Goal: Navigation & Orientation: Find specific page/section

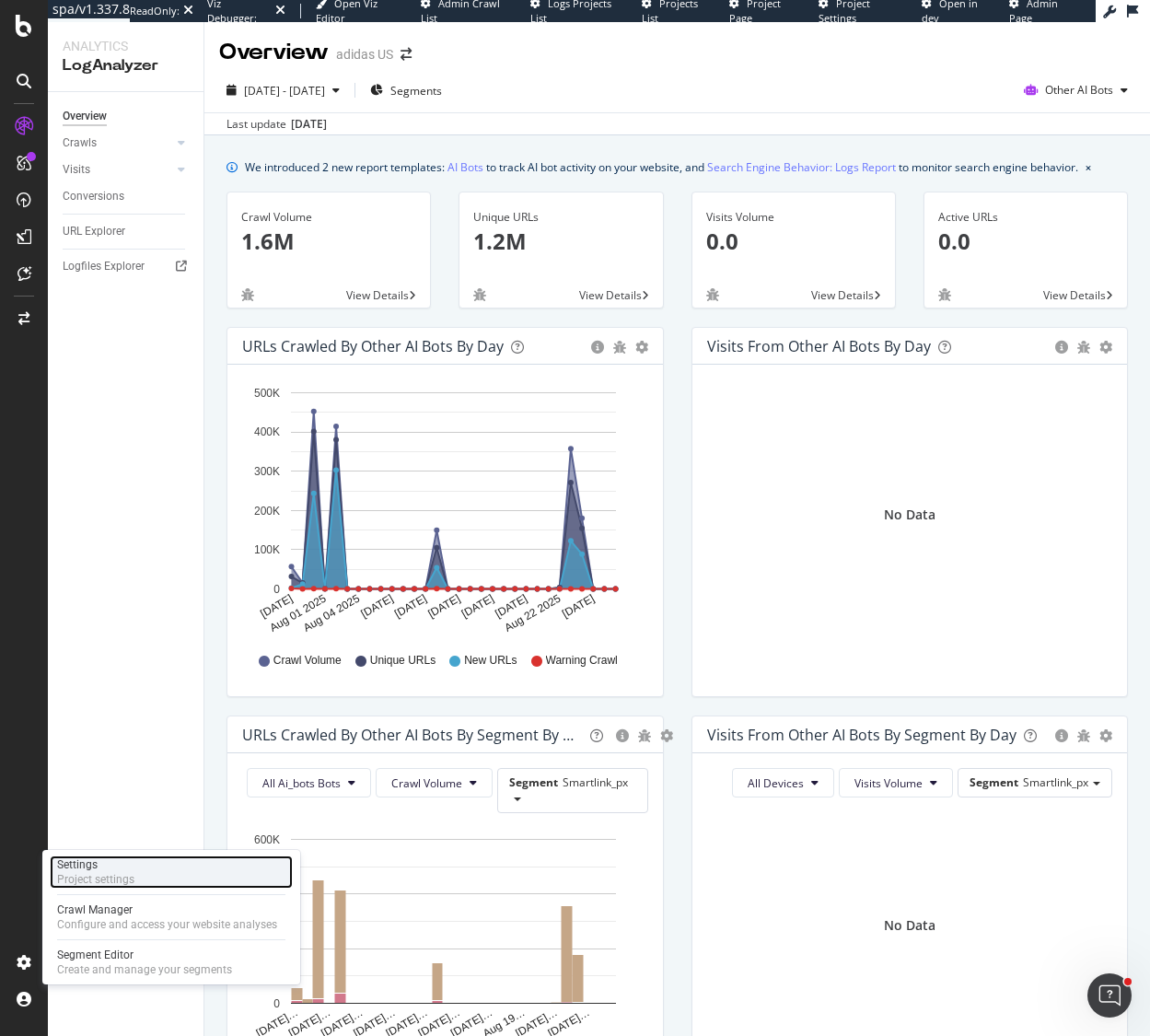
click at [115, 874] on div "Project settings" at bounding box center [95, 880] width 78 height 15
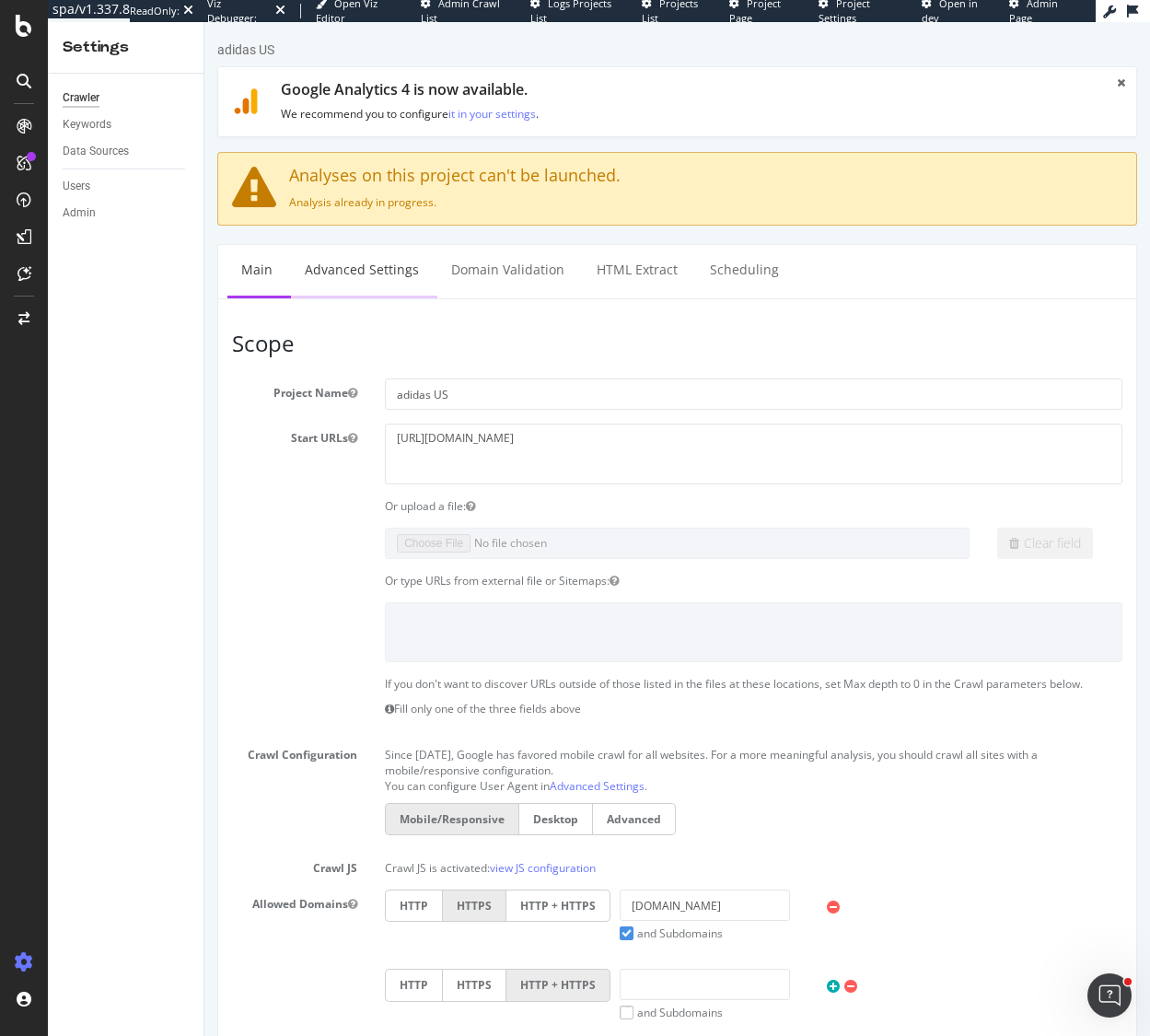
click at [368, 276] on link "Advanced Settings" at bounding box center [362, 270] width 142 height 50
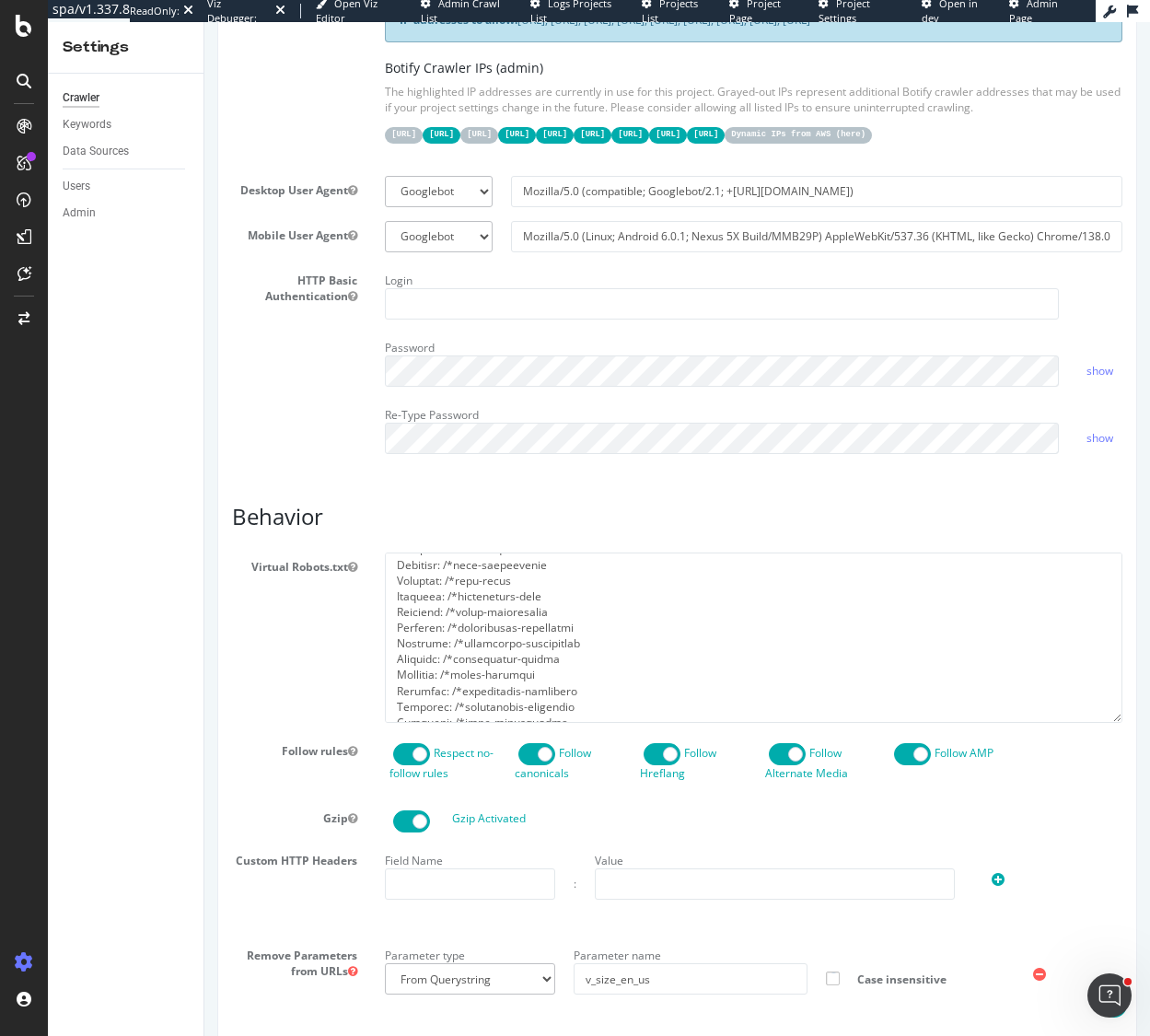
scroll to position [2017, 0]
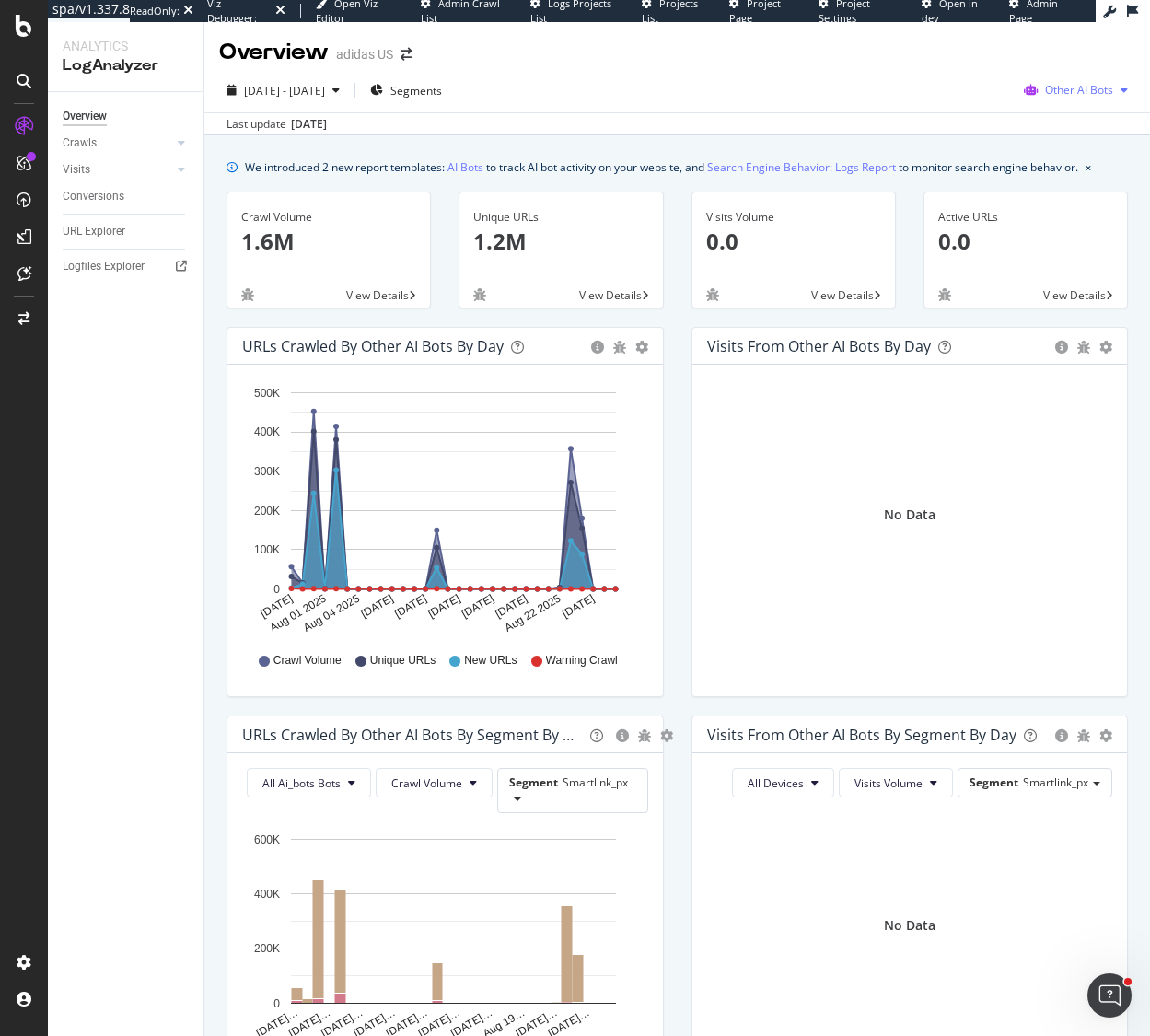
click at [1075, 94] on span "Other AI Bots" at bounding box center [1079, 90] width 68 height 16
click at [975, 102] on span "OpenAI" at bounding box center [965, 108] width 72 height 17
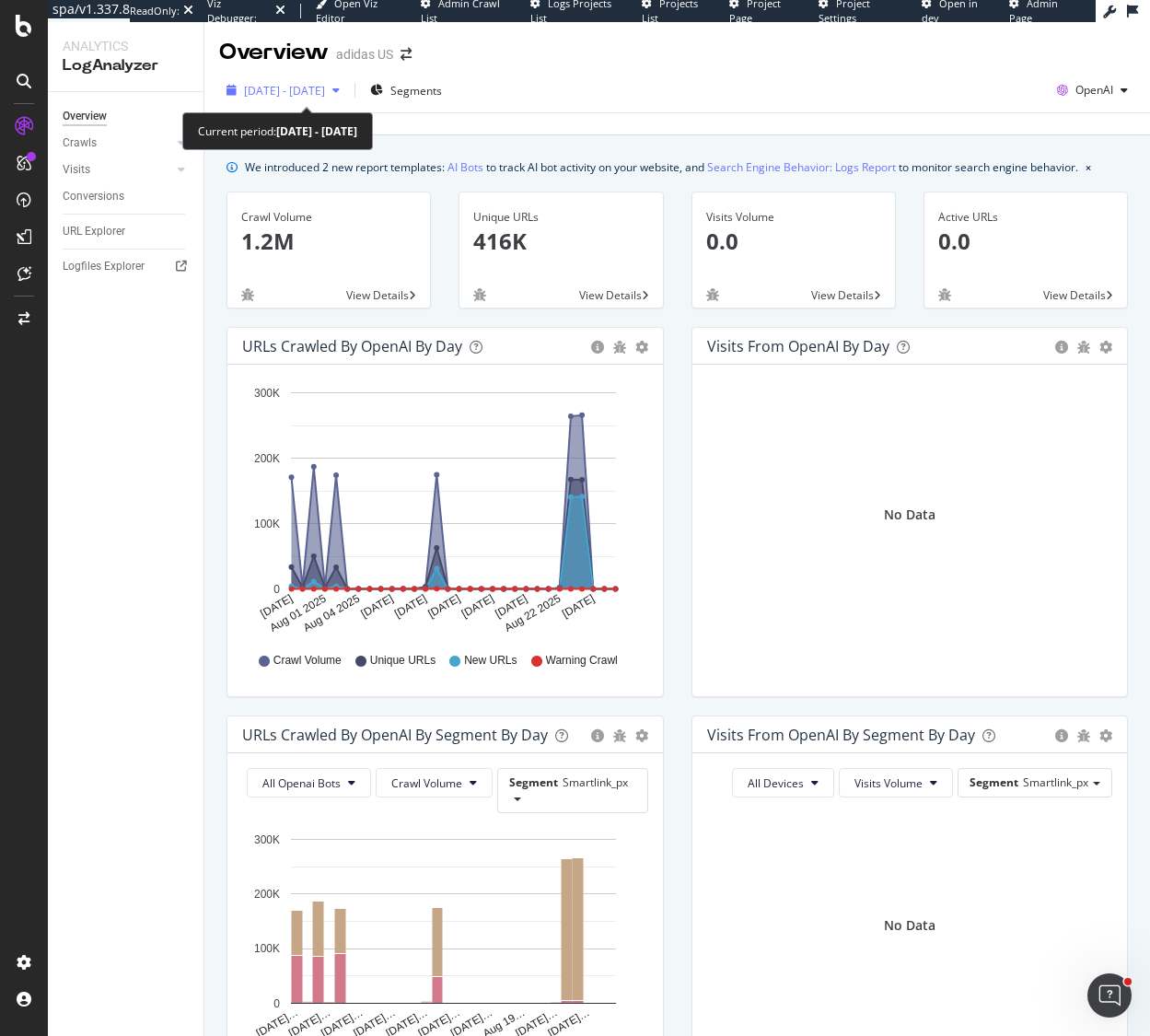
click at [325, 91] on span "[DATE] - [DATE]" at bounding box center [284, 91] width 81 height 16
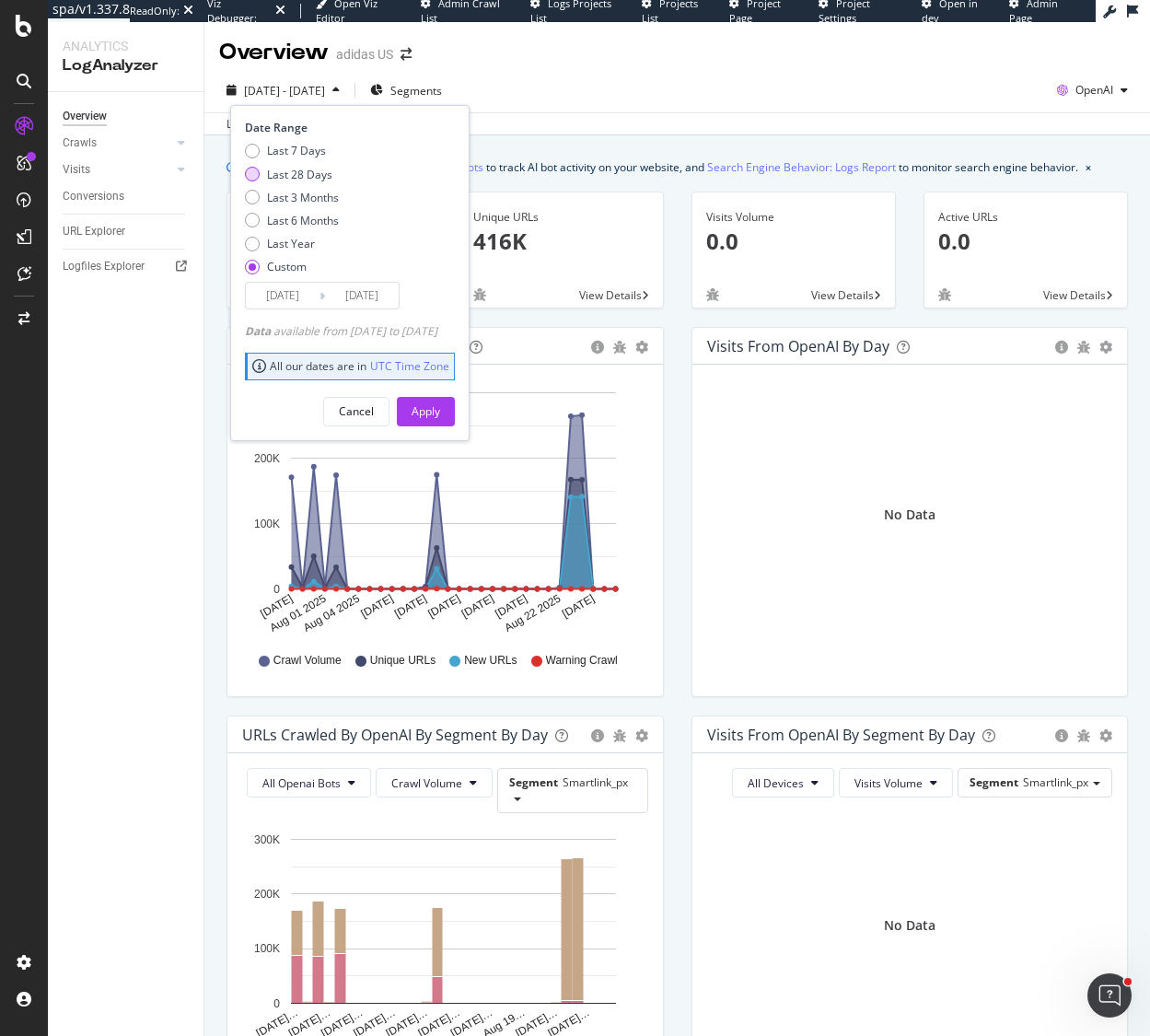
click at [322, 175] on div "Last 28 Days" at bounding box center [300, 174] width 65 height 16
type input "[DATE]"
click at [440, 415] on div "Apply" at bounding box center [425, 410] width 29 height 16
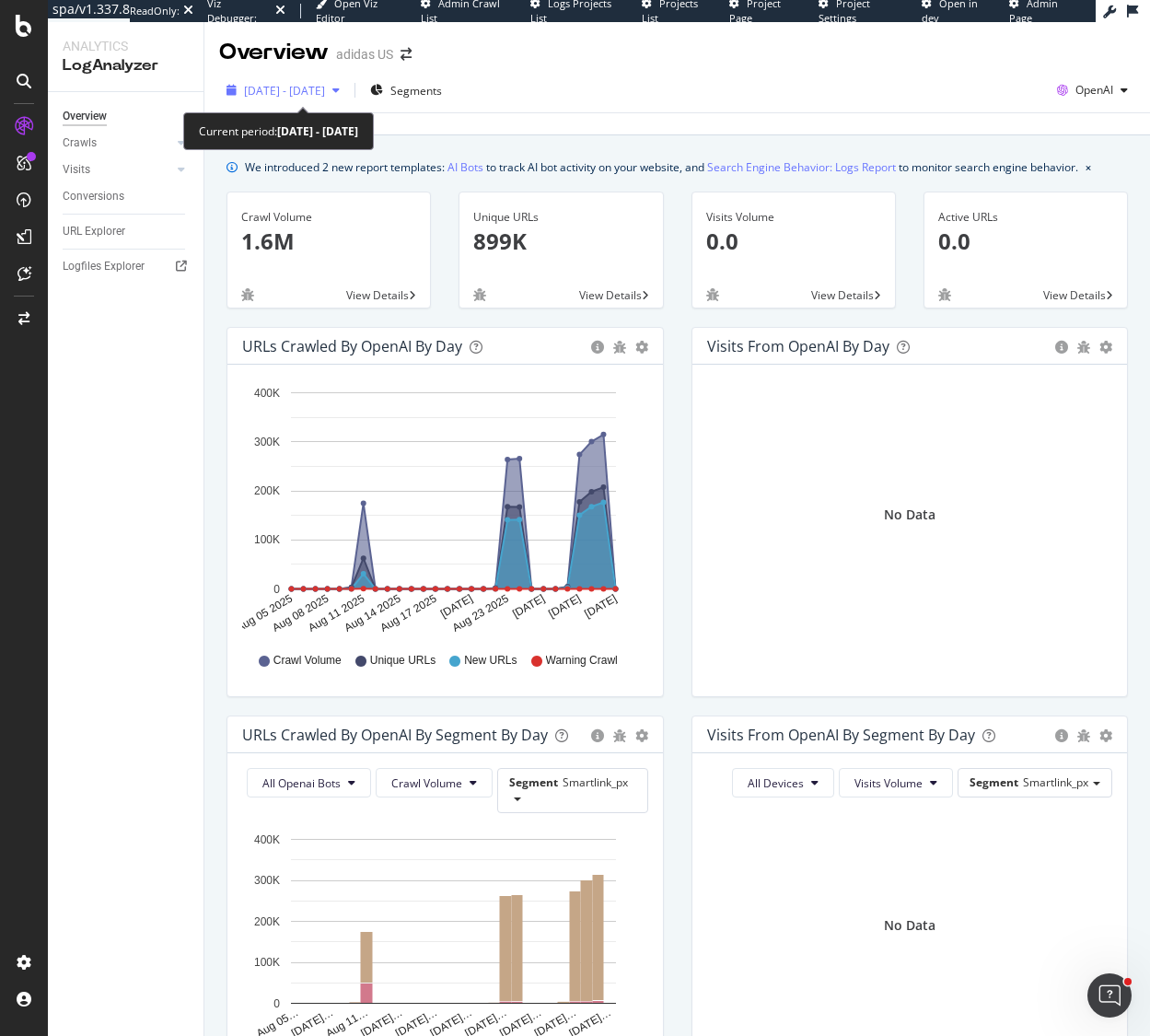
click at [347, 90] on div "button" at bounding box center [337, 91] width 22 height 11
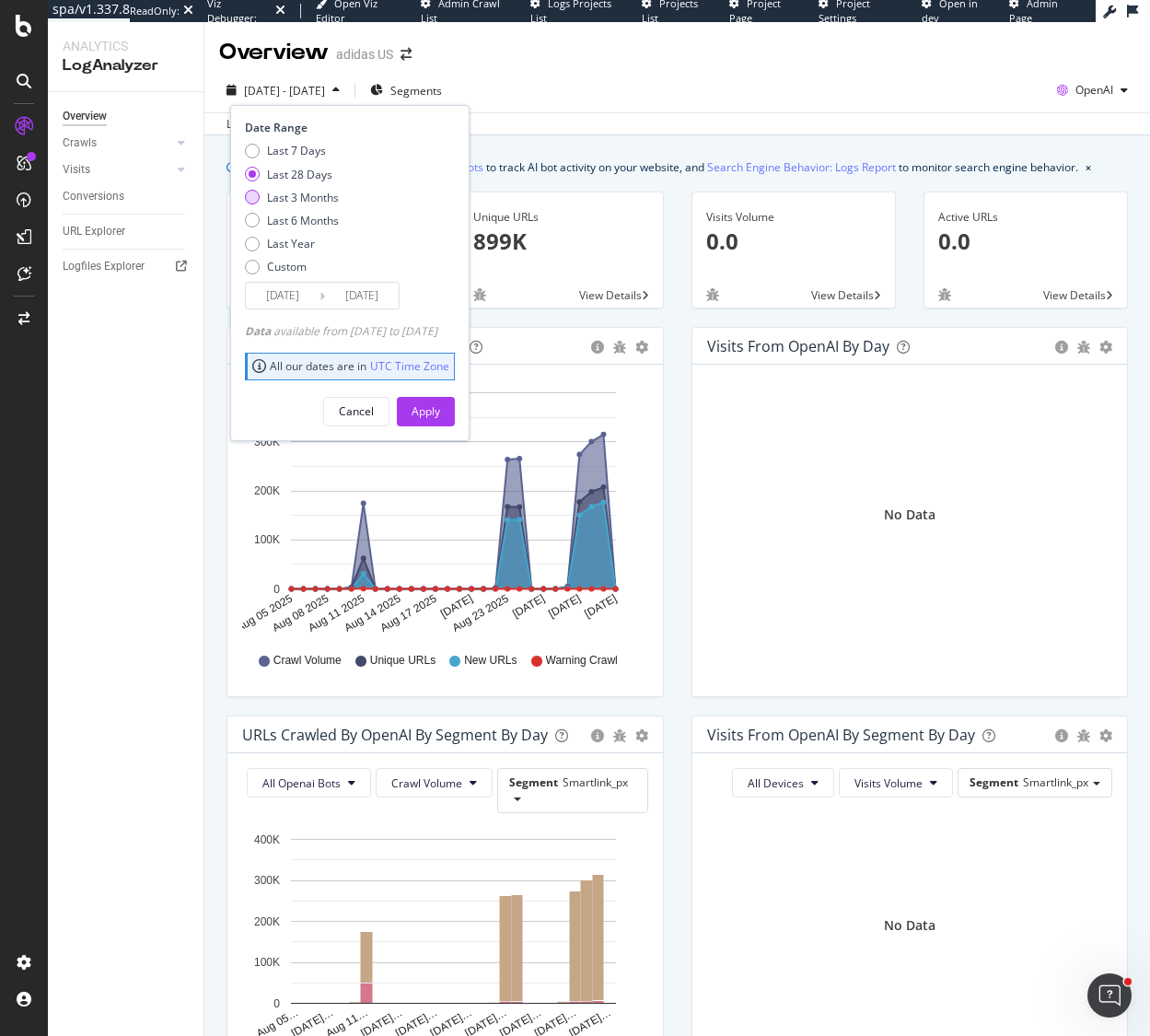
click at [335, 196] on div "Last 3 Months" at bounding box center [303, 197] width 72 height 16
type input "[DATE]"
click at [440, 406] on div "Apply" at bounding box center [425, 410] width 29 height 16
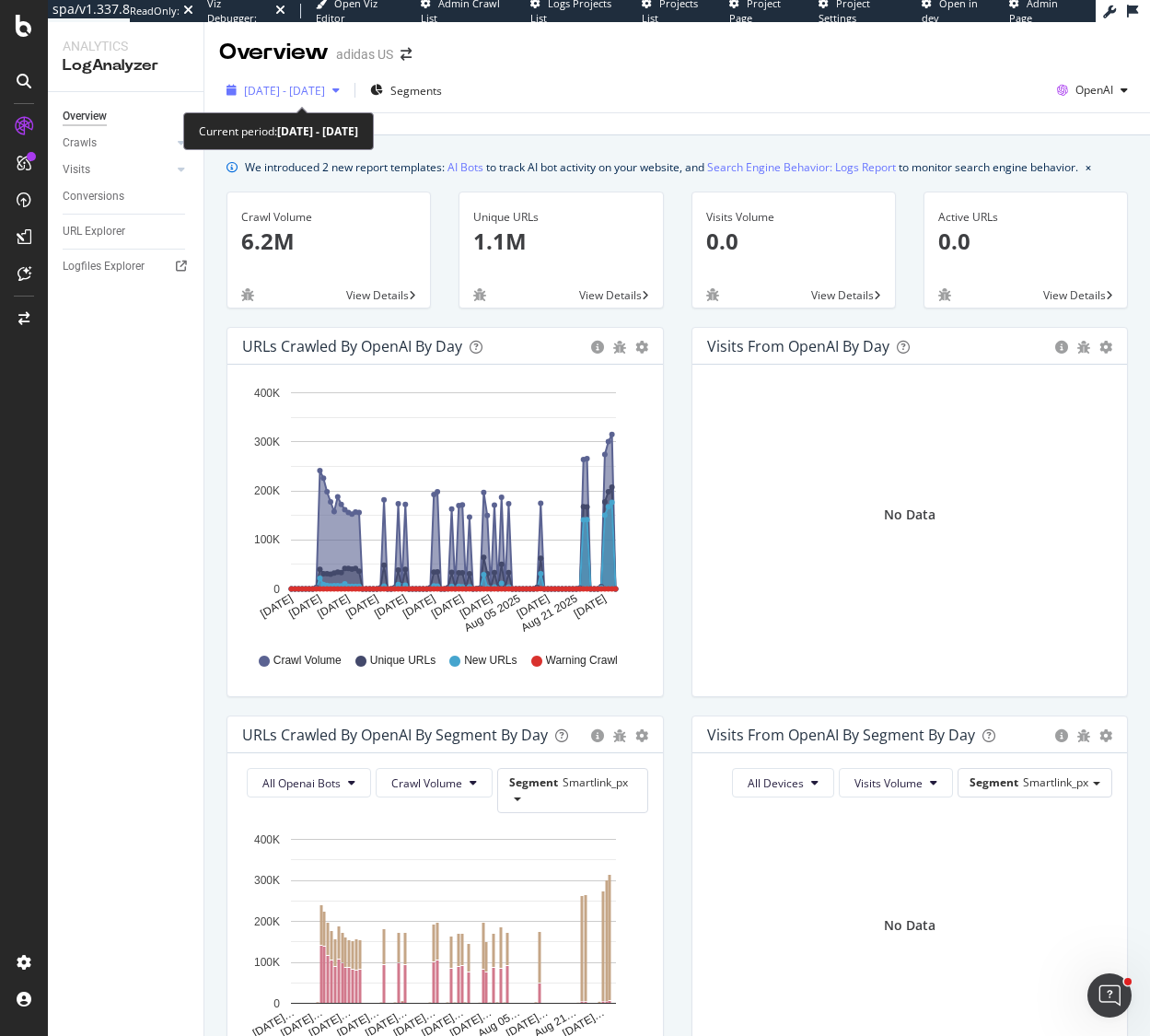
click at [339, 93] on icon "button" at bounding box center [336, 91] width 7 height 11
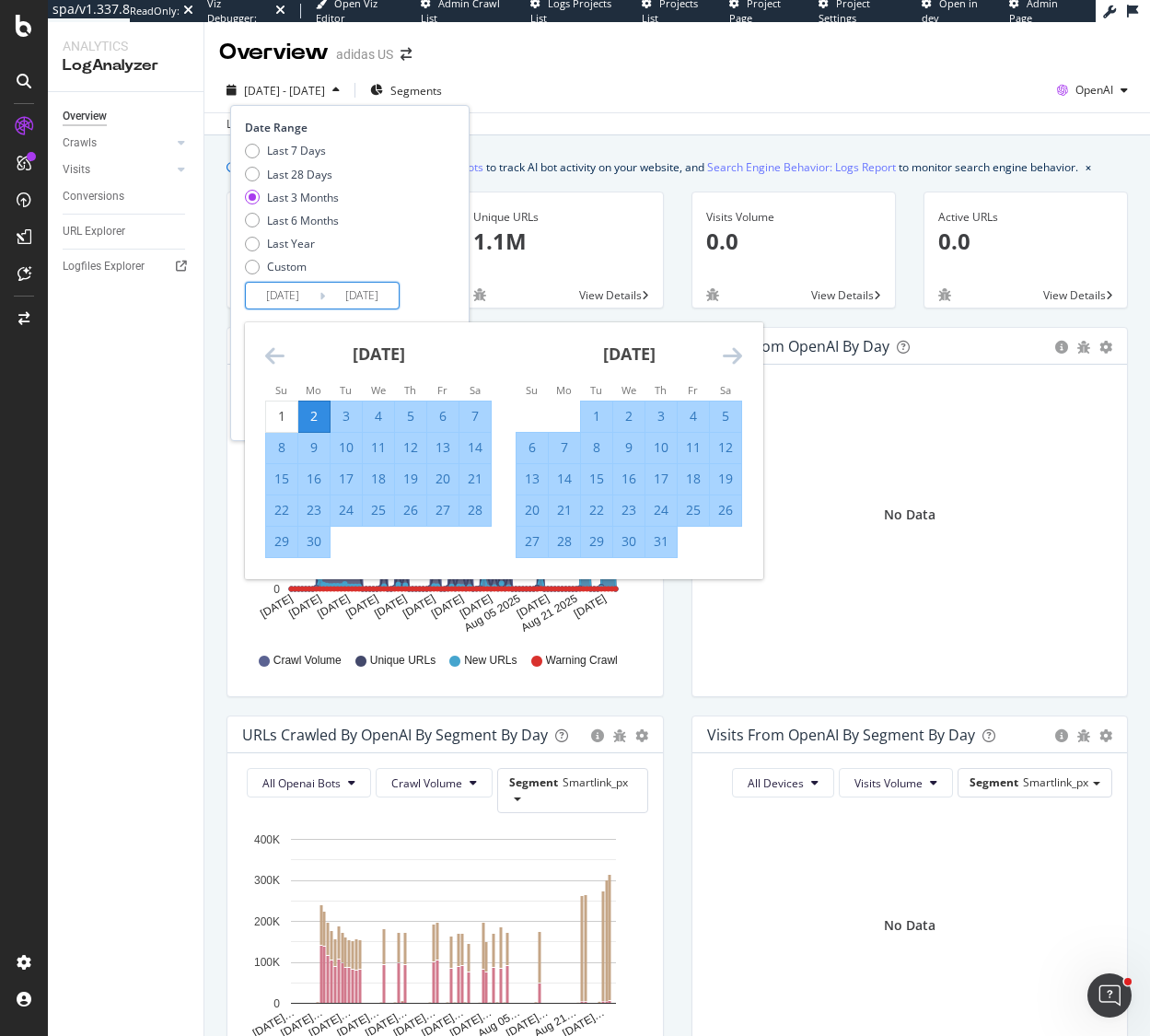
click at [302, 296] on input "[DATE]" at bounding box center [282, 295] width 74 height 26
click at [254, 271] on div "Custom" at bounding box center [252, 267] width 15 height 15
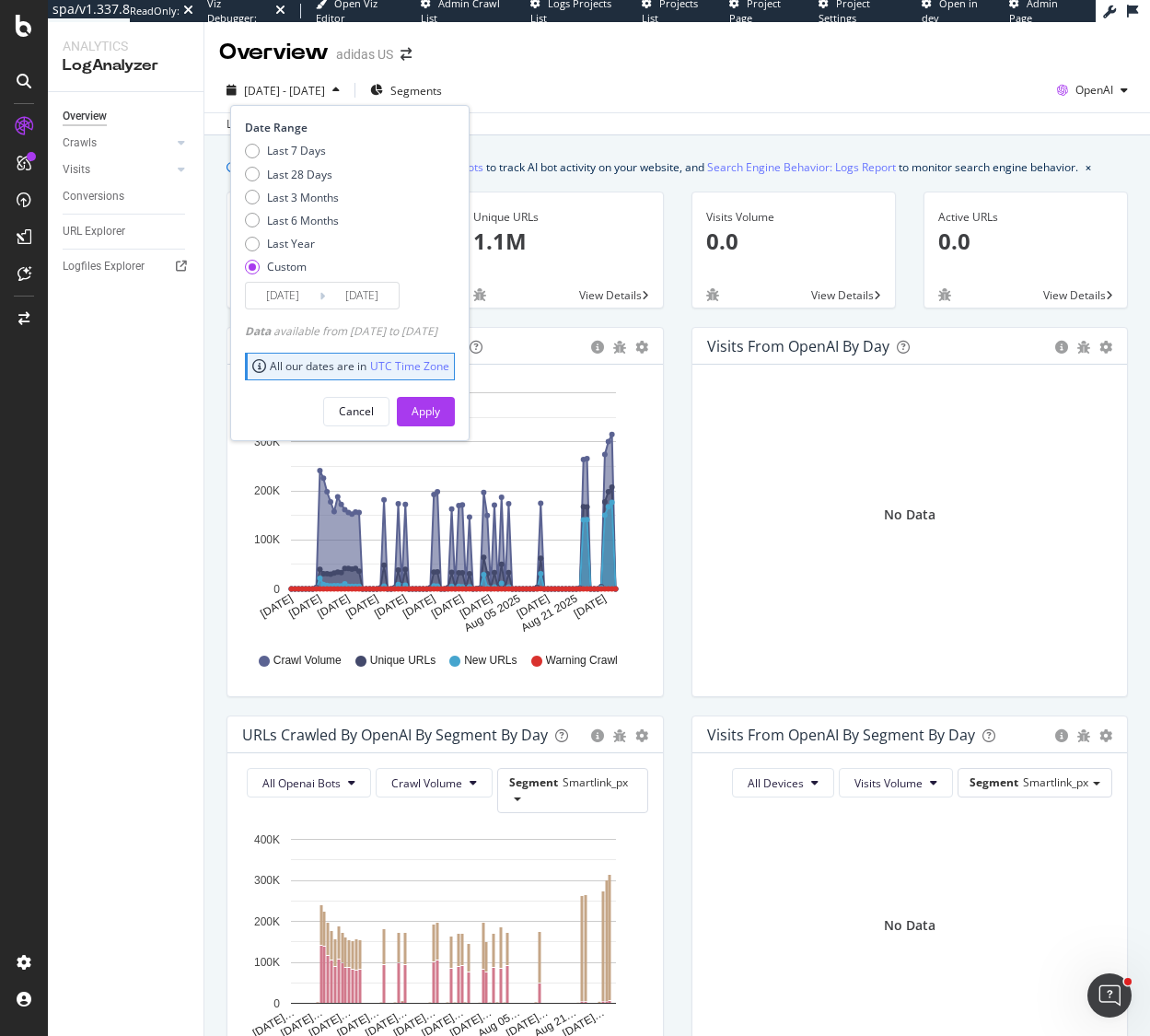
click at [293, 298] on input "[DATE]" at bounding box center [282, 295] width 74 height 26
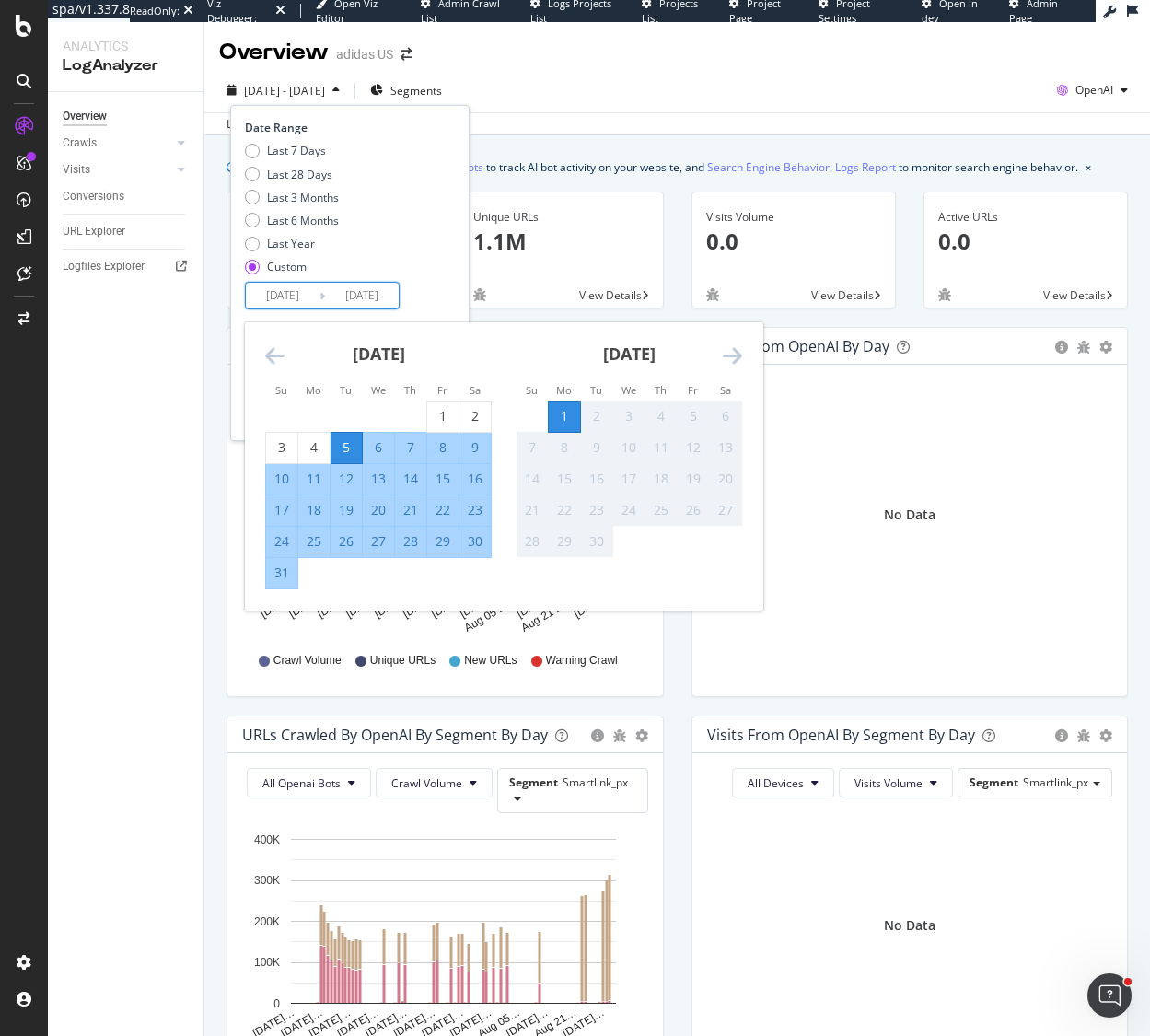
click at [271, 353] on icon "Move backward to switch to the previous month." at bounding box center [275, 355] width 20 height 22
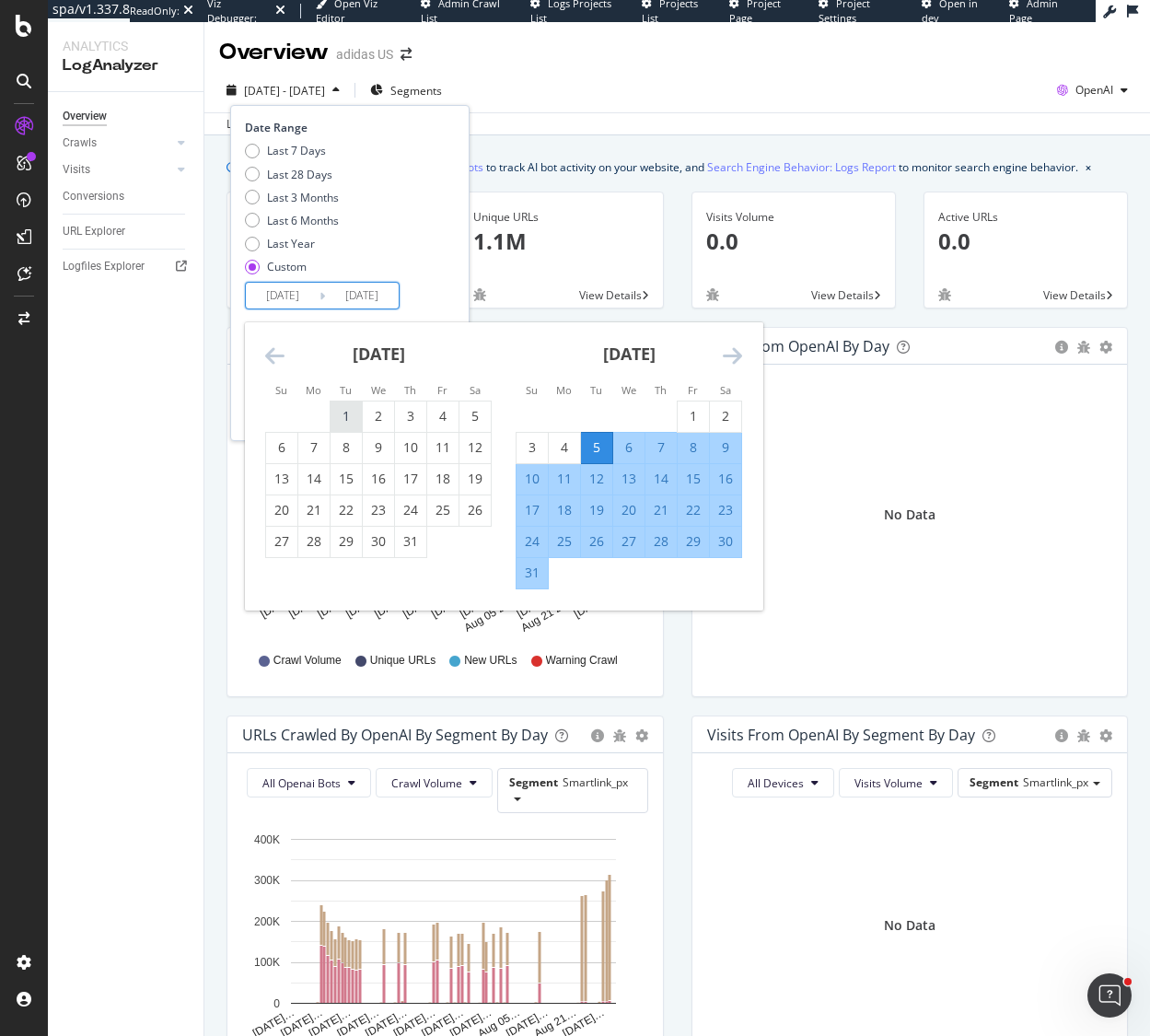
click at [348, 410] on div "1" at bounding box center [346, 416] width 31 height 19
type input "[DATE]"
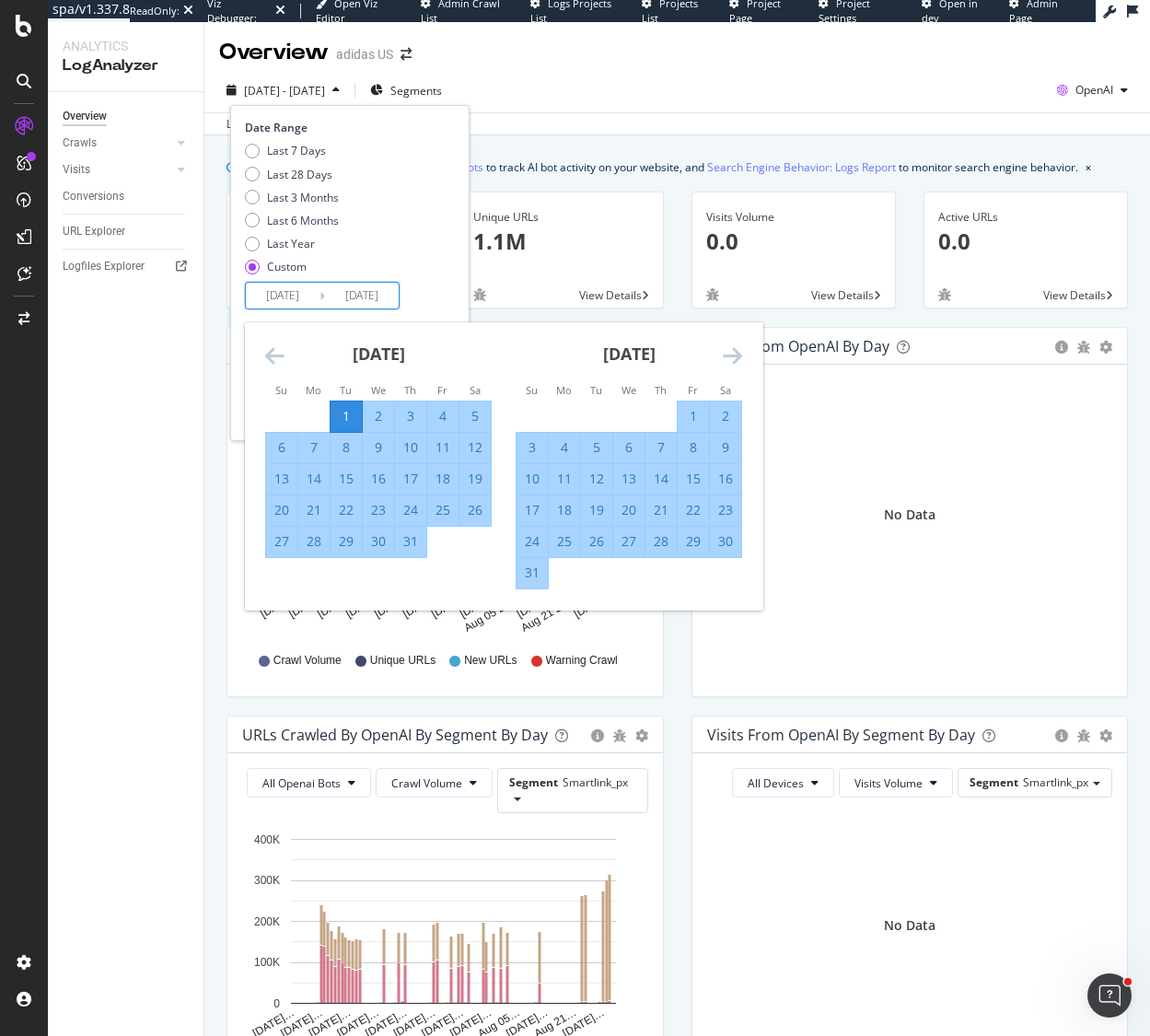
click at [732, 360] on icon "Move forward to switch to the next month." at bounding box center [732, 355] width 20 height 22
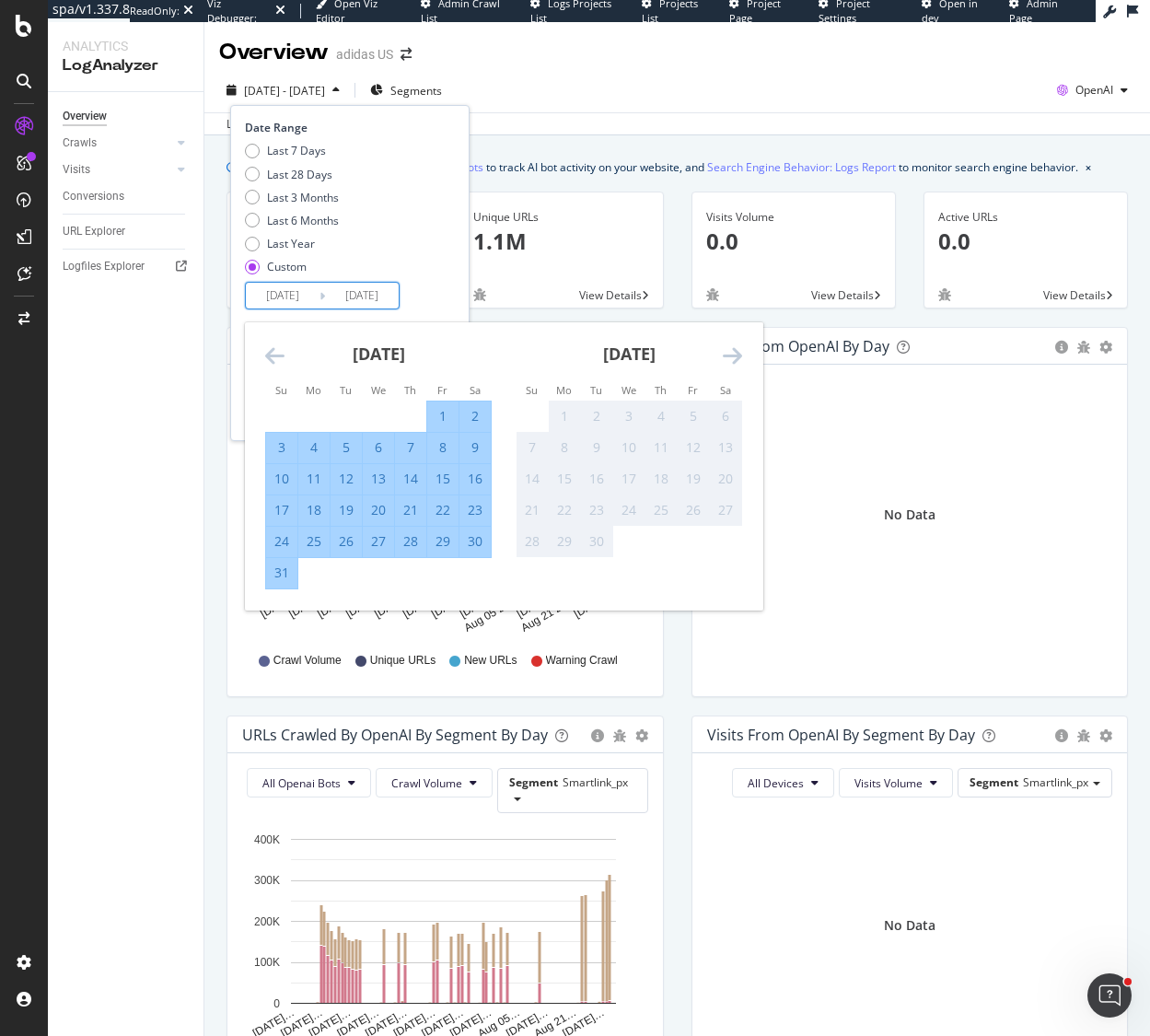
click at [451, 306] on div "Date Range Last 7 Days Last 28 Days Last 3 Months Last 6 Months Last Year Custo…" at bounding box center [348, 214] width 206 height 190
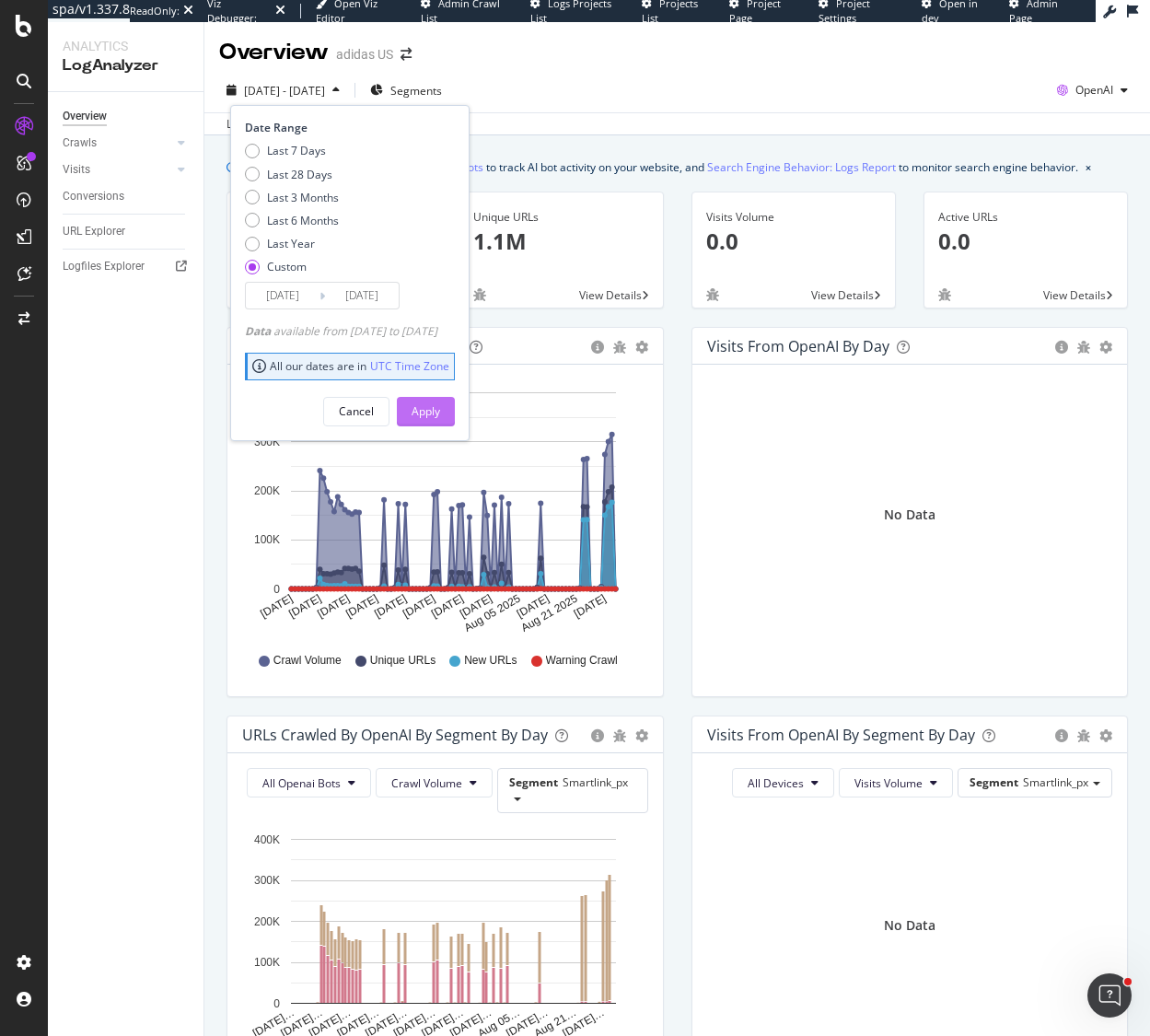
click at [454, 413] on button "Apply" at bounding box center [425, 411] width 58 height 30
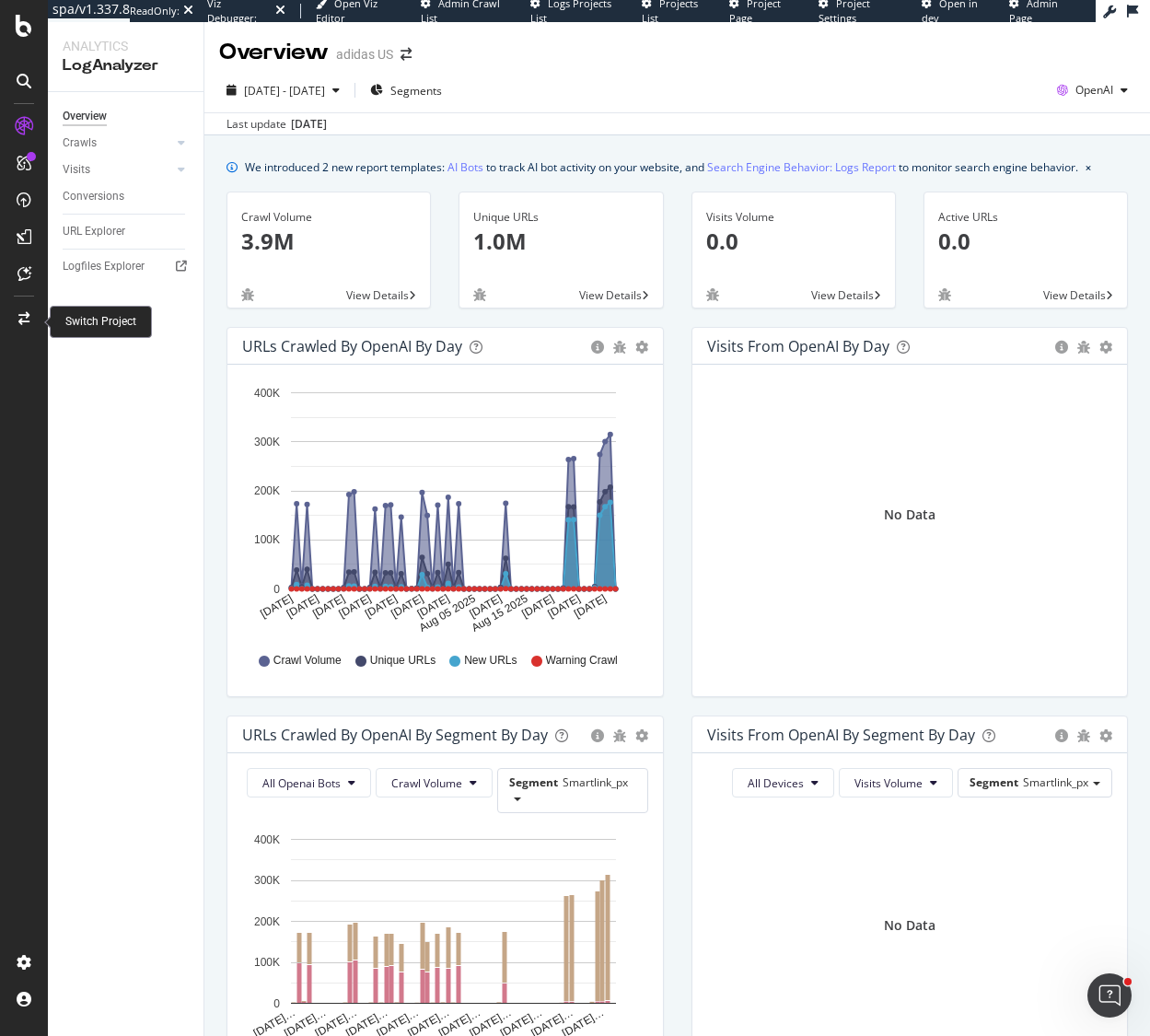
click at [27, 310] on div at bounding box center [23, 319] width 44 height 30
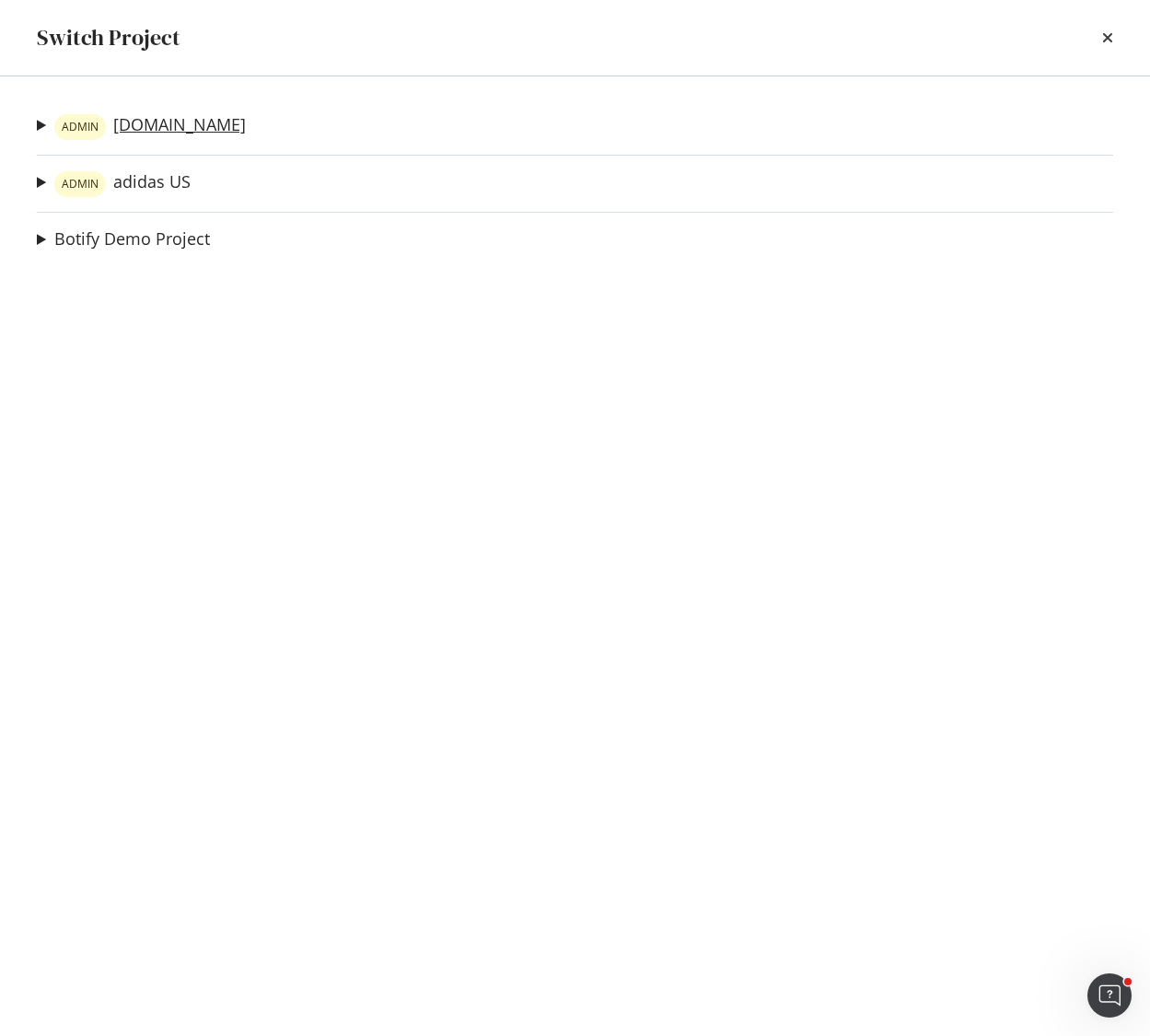
click at [180, 123] on link "ADMIN [DOMAIN_NAME]" at bounding box center [150, 127] width 192 height 26
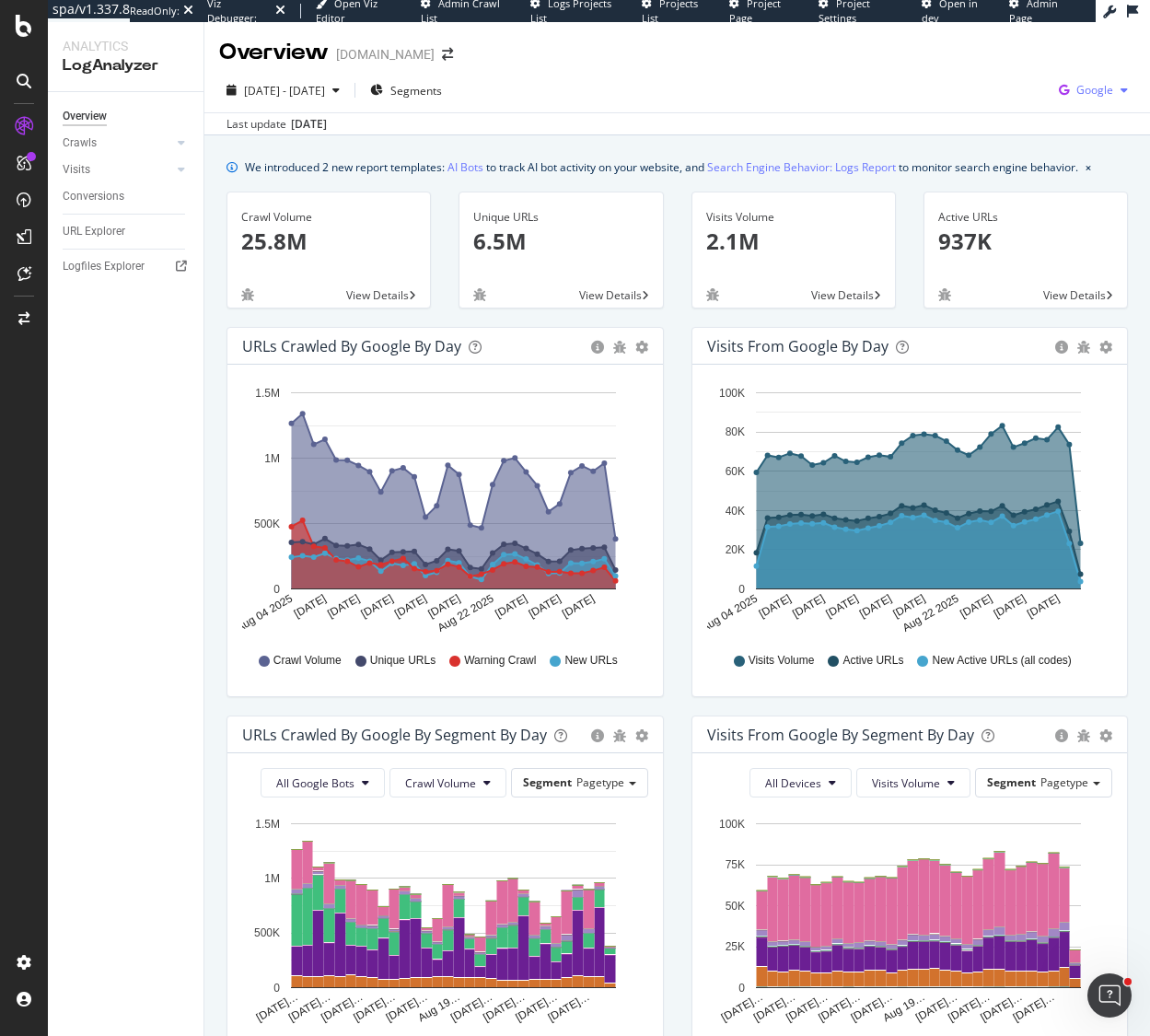
click at [1088, 85] on span "Google" at bounding box center [1094, 90] width 36 height 16
click at [997, 101] on span "OpenAI" at bounding box center [1002, 108] width 68 height 17
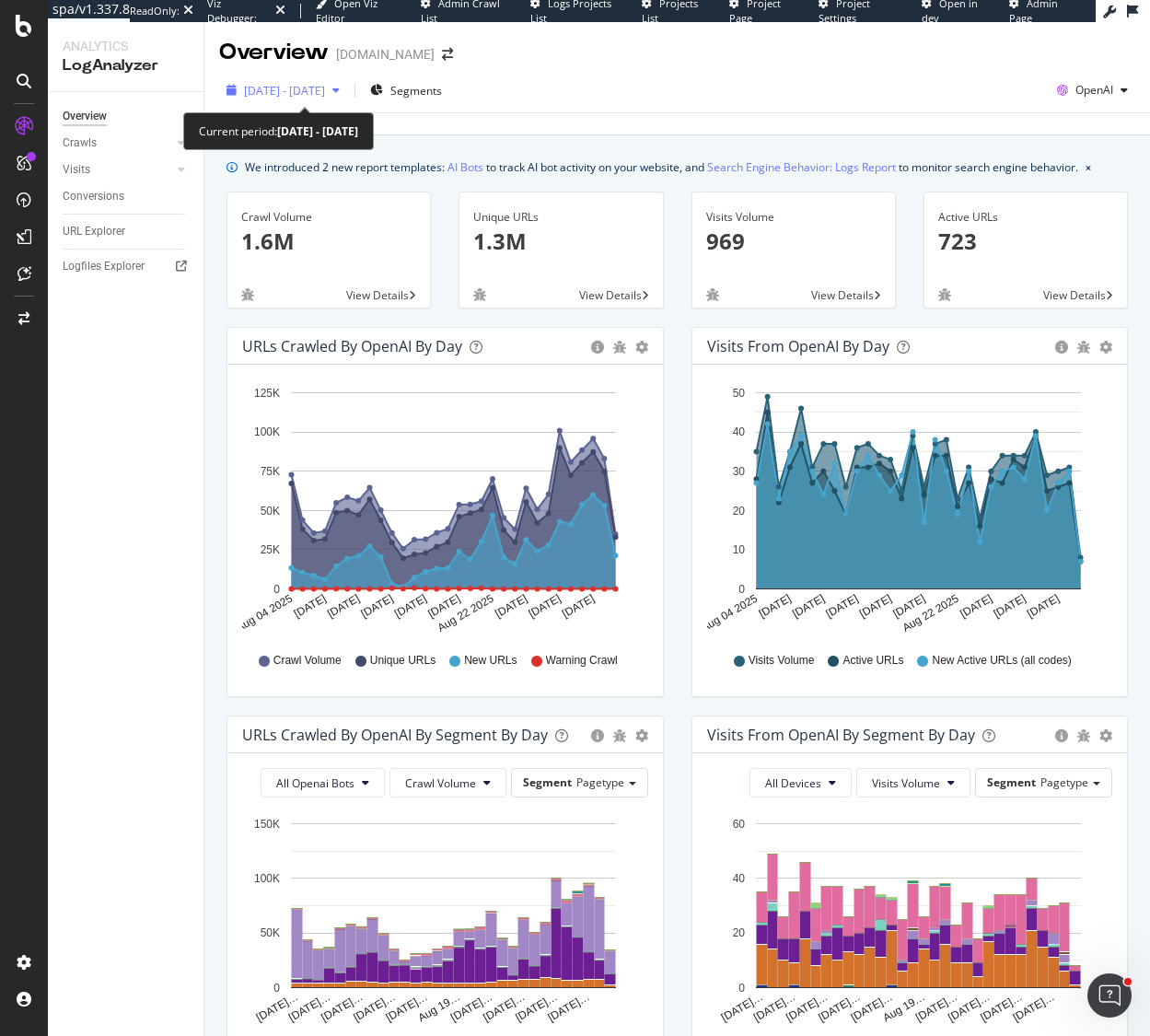
click at [347, 86] on div "button" at bounding box center [337, 91] width 22 height 11
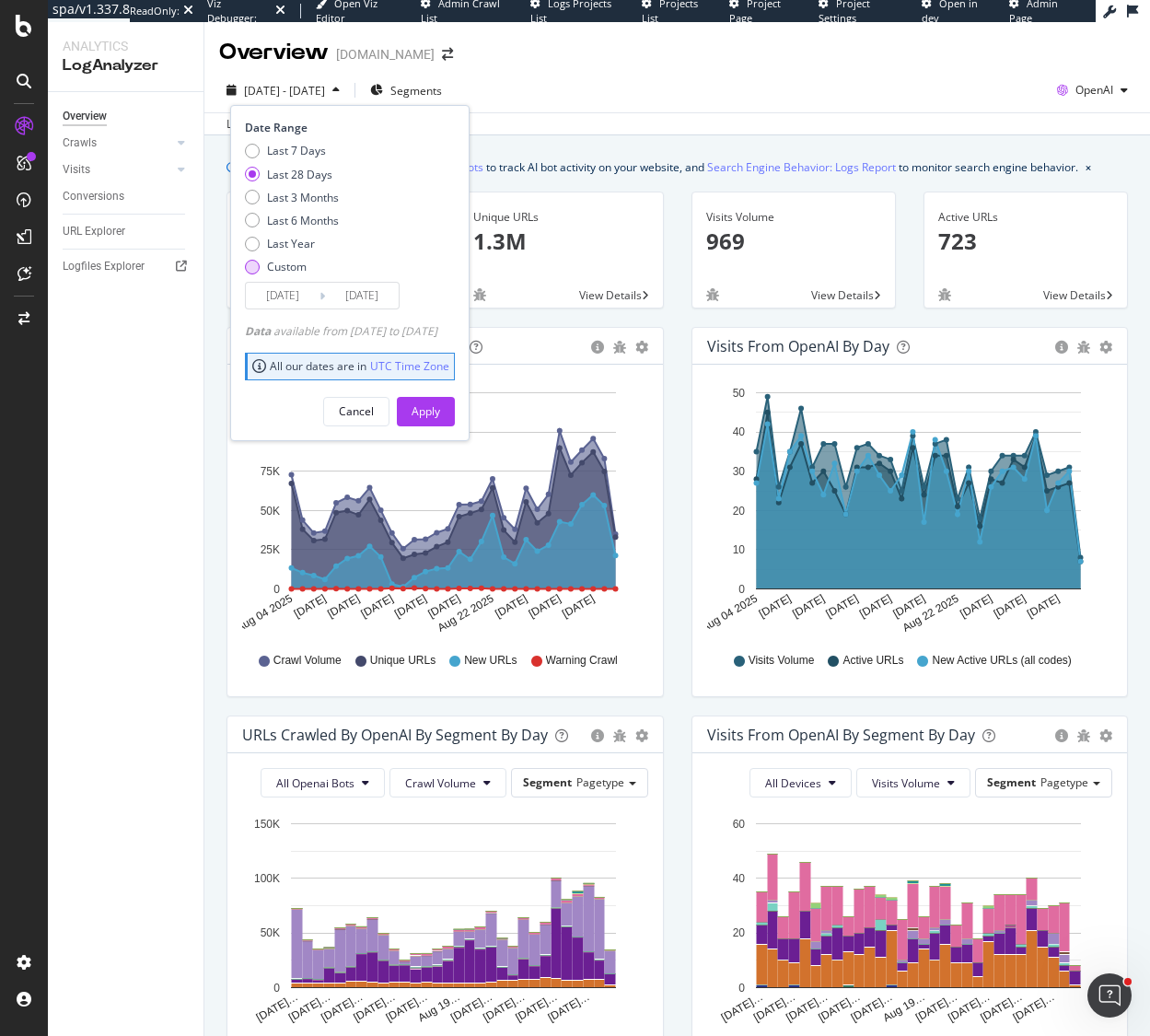
click at [284, 266] on div "Custom" at bounding box center [287, 266] width 39 height 16
click at [287, 296] on input "[DATE]" at bounding box center [282, 295] width 74 height 26
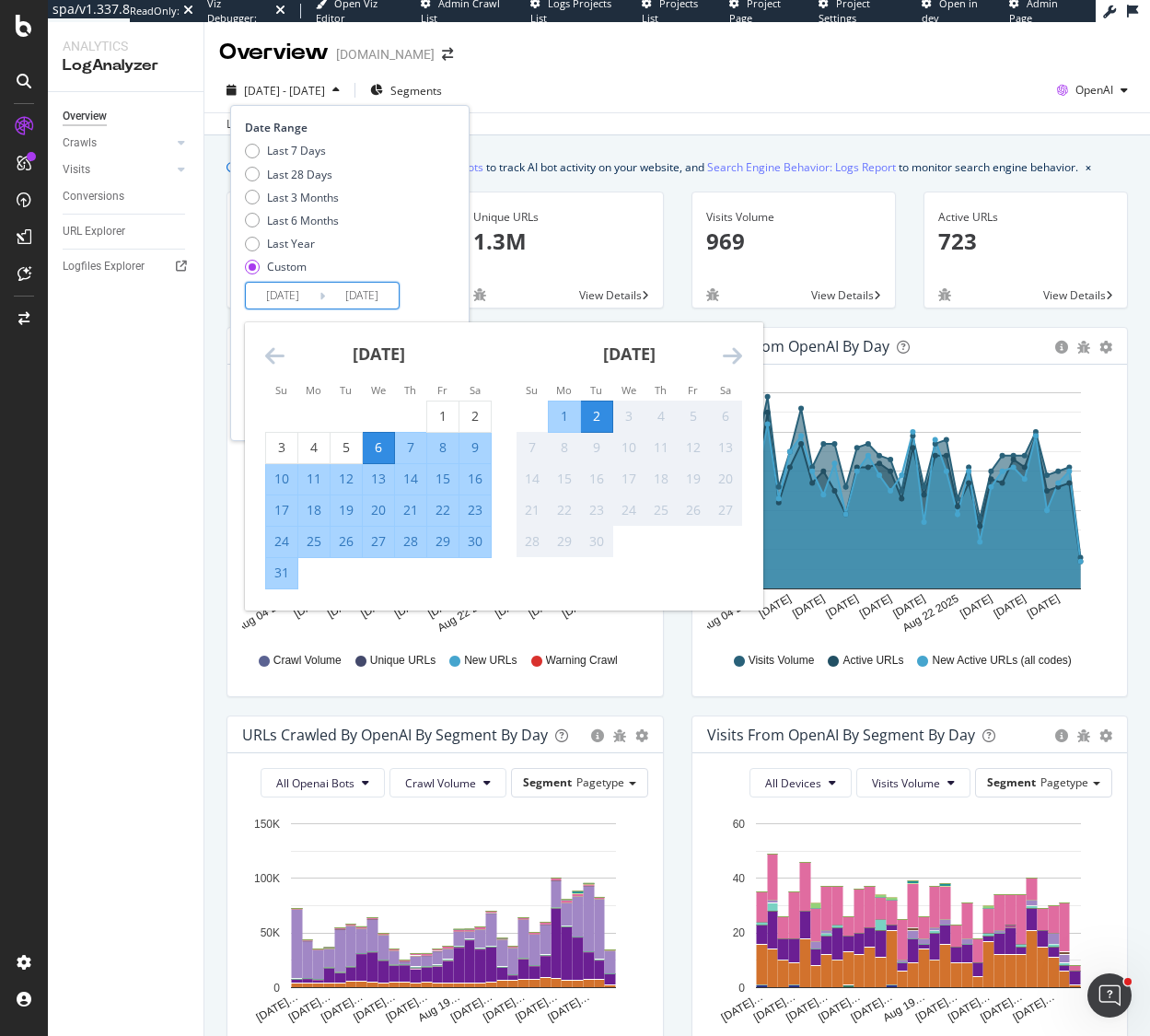
click at [270, 355] on icon "Move backward to switch to the previous month." at bounding box center [275, 355] width 20 height 22
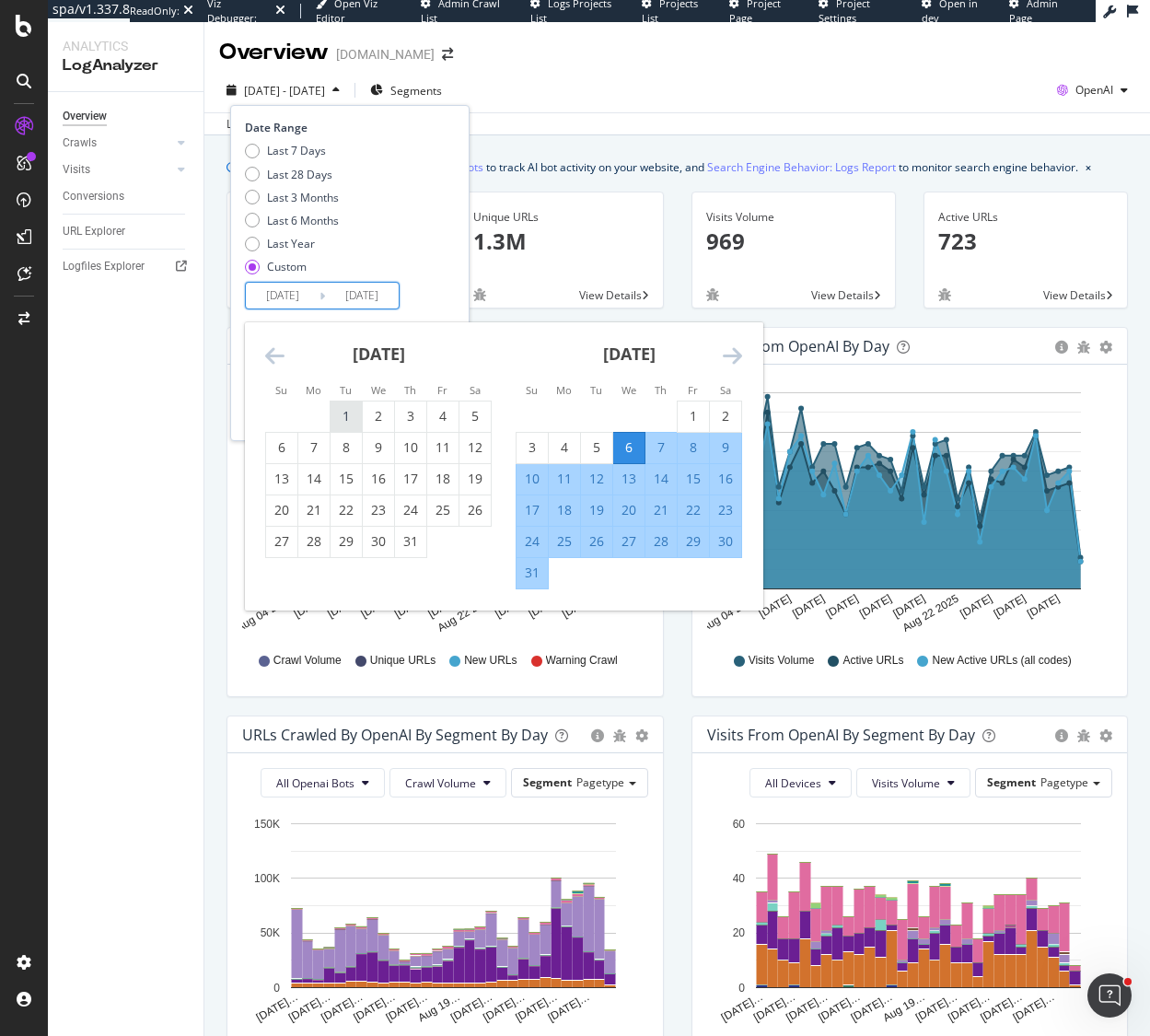
click at [355, 418] on div "1" at bounding box center [346, 416] width 31 height 19
type input "[DATE]"
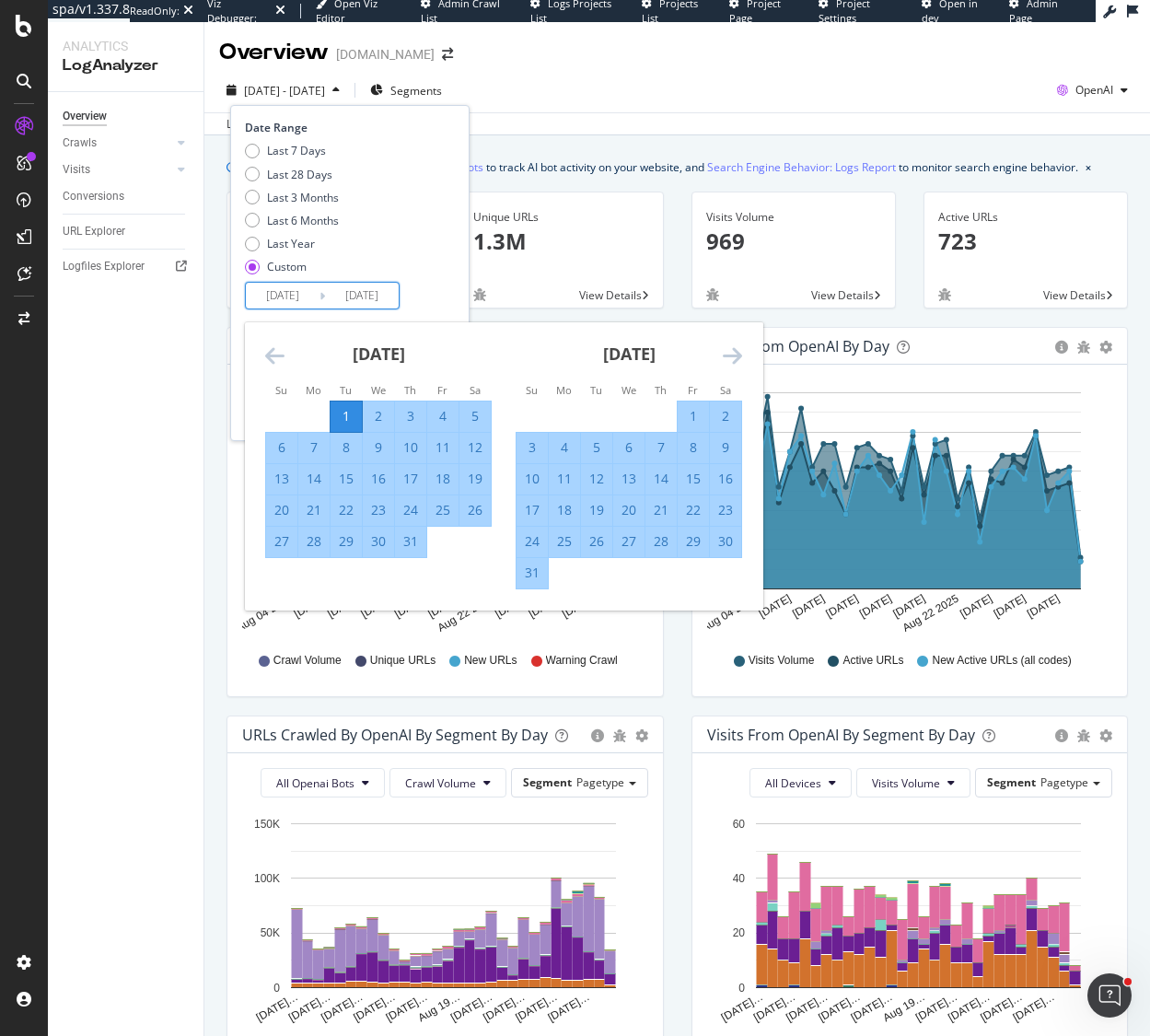
click at [477, 572] on div "[DATE] 1 2 3 4 5 6 7 8 9 10 11 12 13 14 15 16 17 18 19 20 21 22 23 24 25 26 27 …" at bounding box center [754, 456] width 1001 height 267
click at [451, 274] on div "Last 7 Days Last 28 Days Last 3 Months Last 6 Months Last Year Custom" at bounding box center [348, 212] width 206 height 139
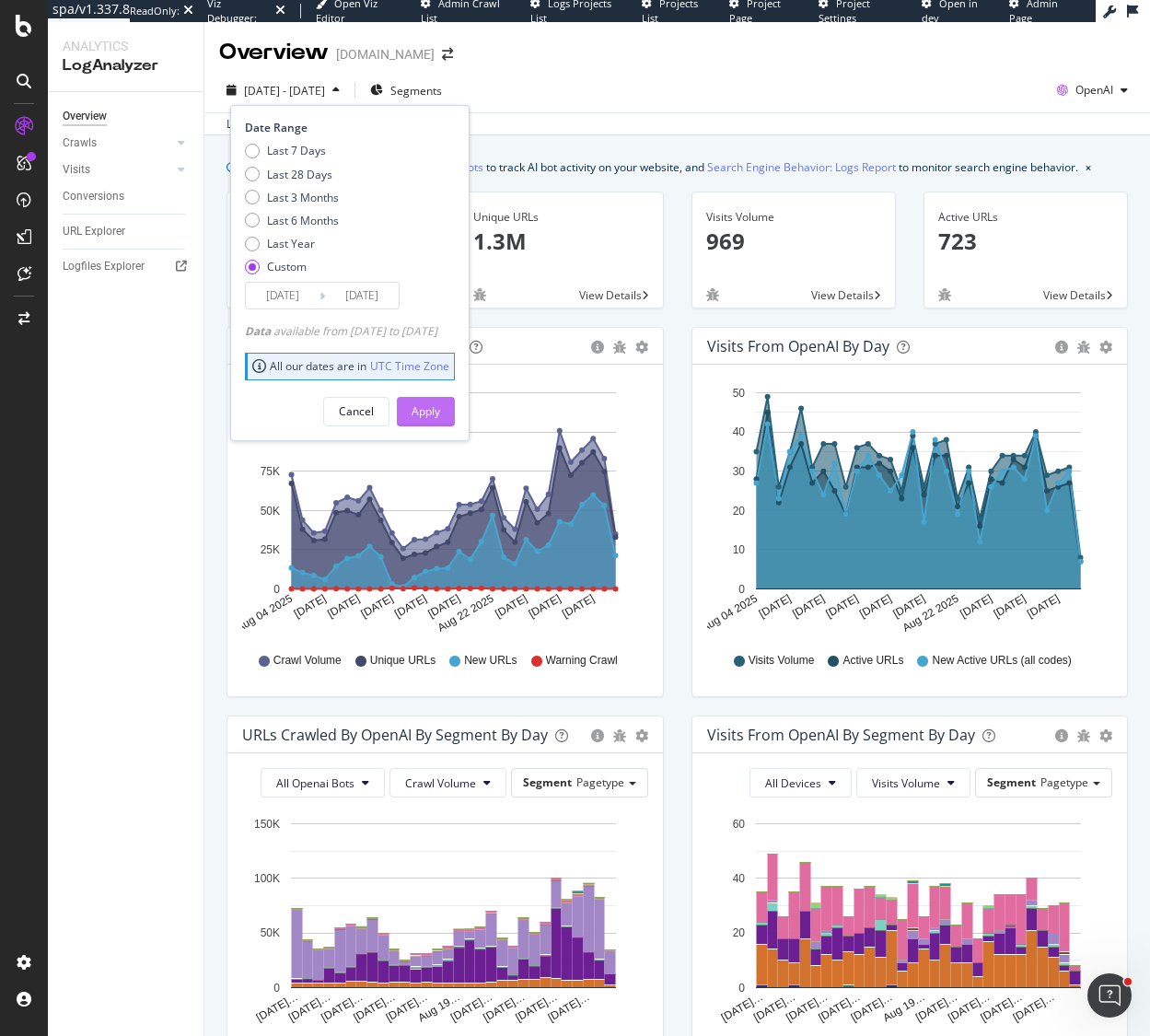
click at [440, 410] on div "Apply" at bounding box center [425, 410] width 29 height 16
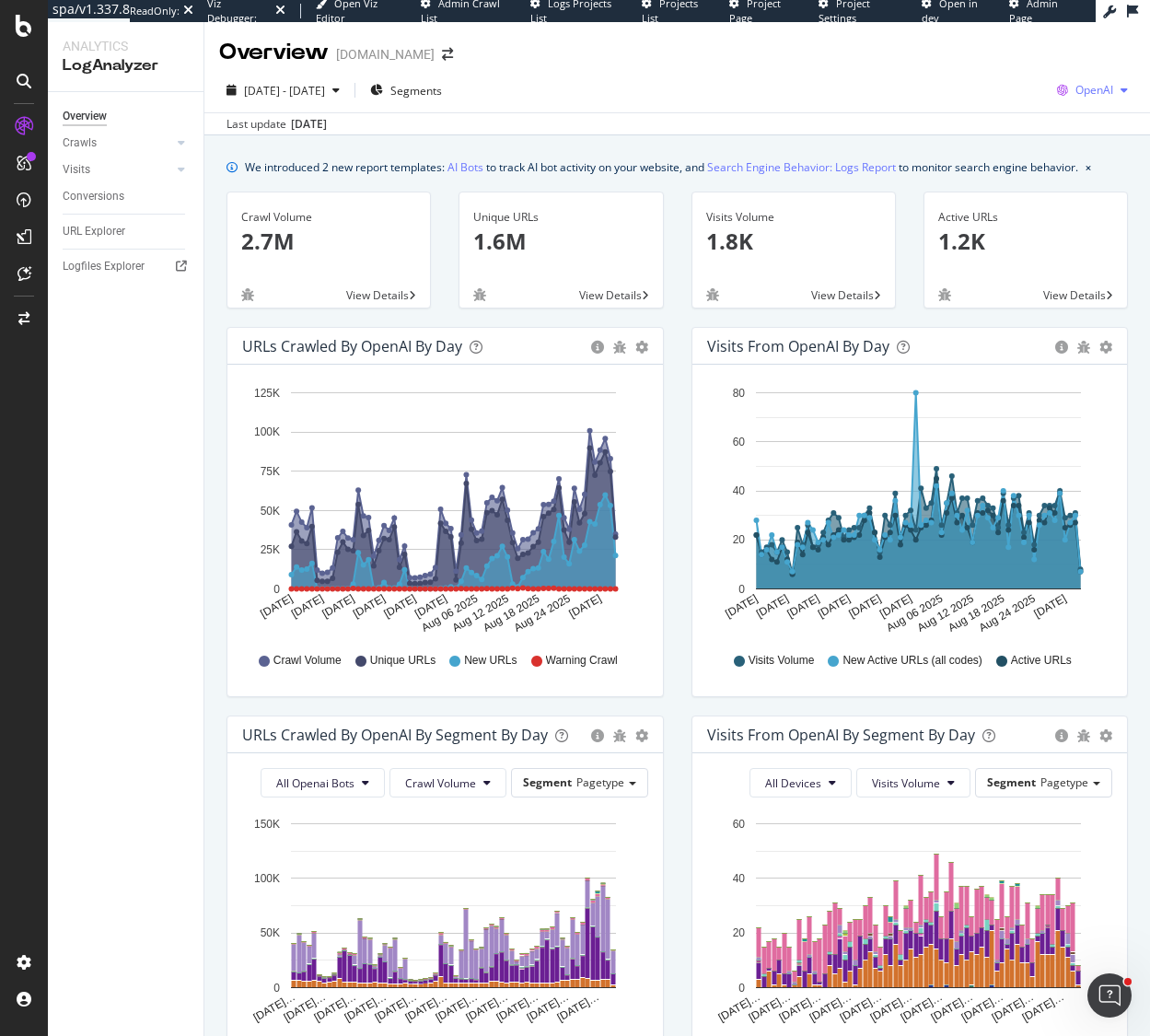
click at [1084, 84] on span "OpenAI" at bounding box center [1094, 90] width 37 height 16
click at [1006, 139] on span "Other AI Bots" at bounding box center [999, 142] width 68 height 17
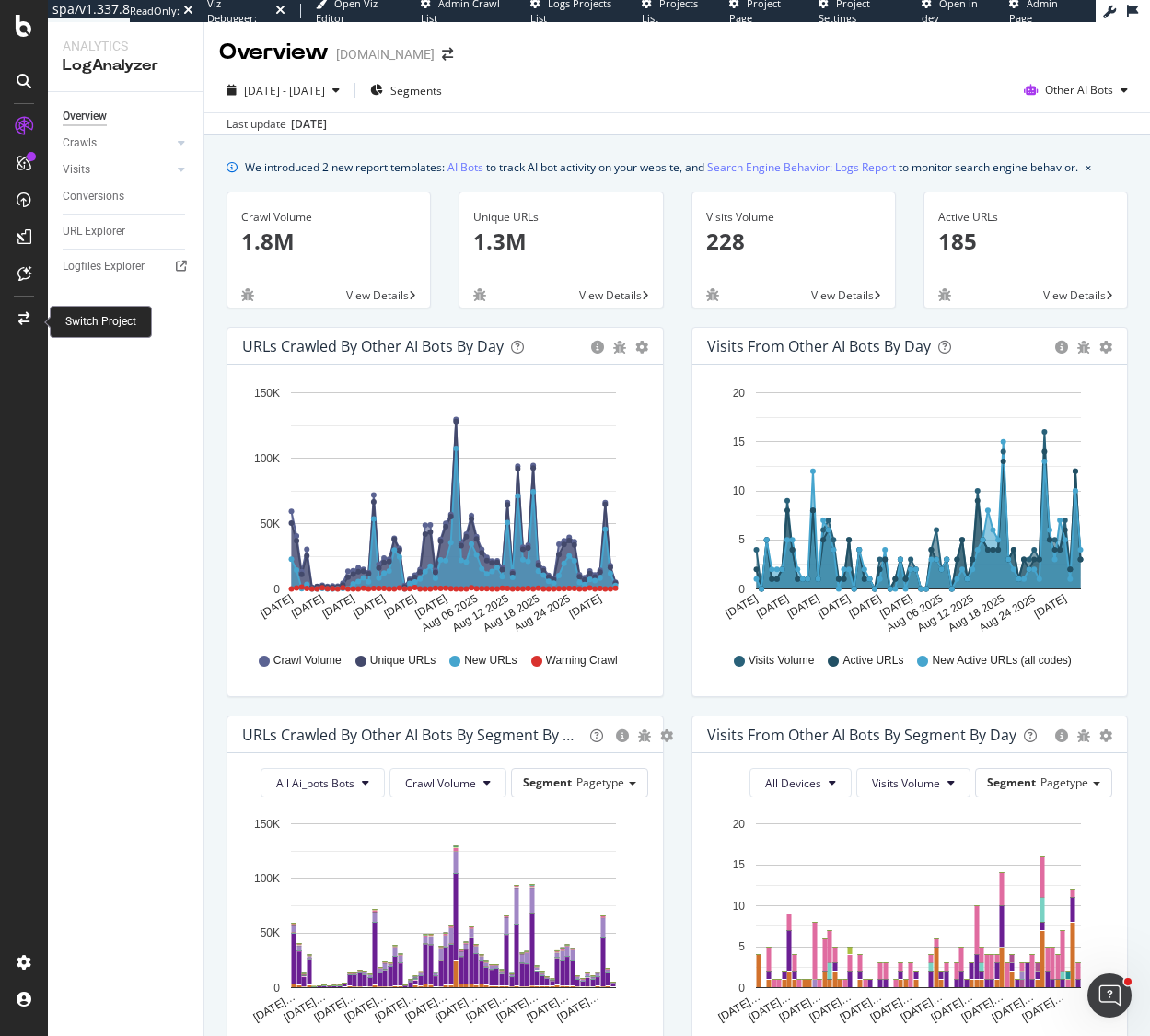
click at [25, 313] on icon at bounding box center [24, 319] width 11 height 13
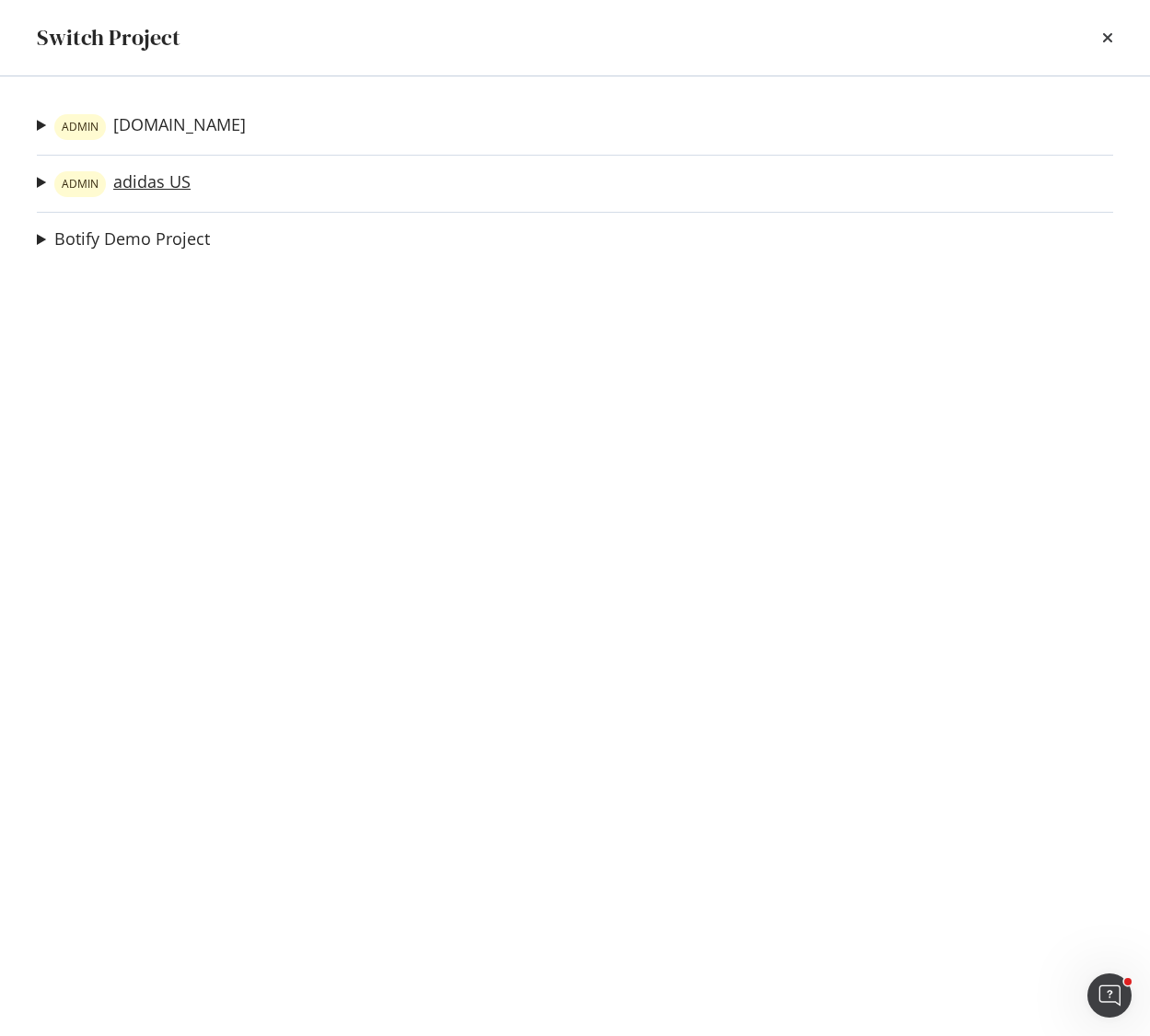
click at [132, 188] on link "ADMIN adidas US" at bounding box center [122, 184] width 137 height 26
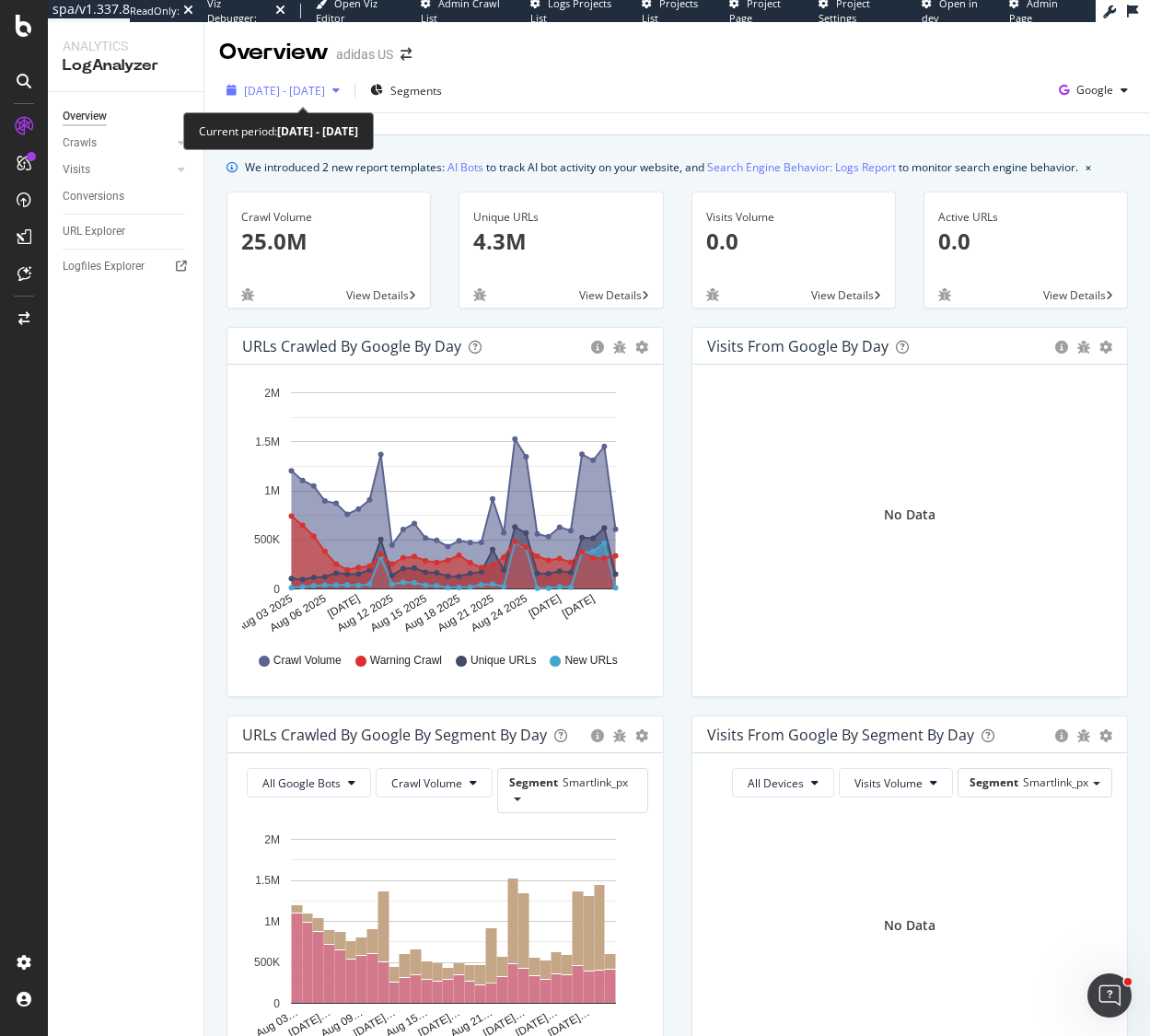
click at [319, 93] on span "[DATE] - [DATE]" at bounding box center [284, 91] width 81 height 16
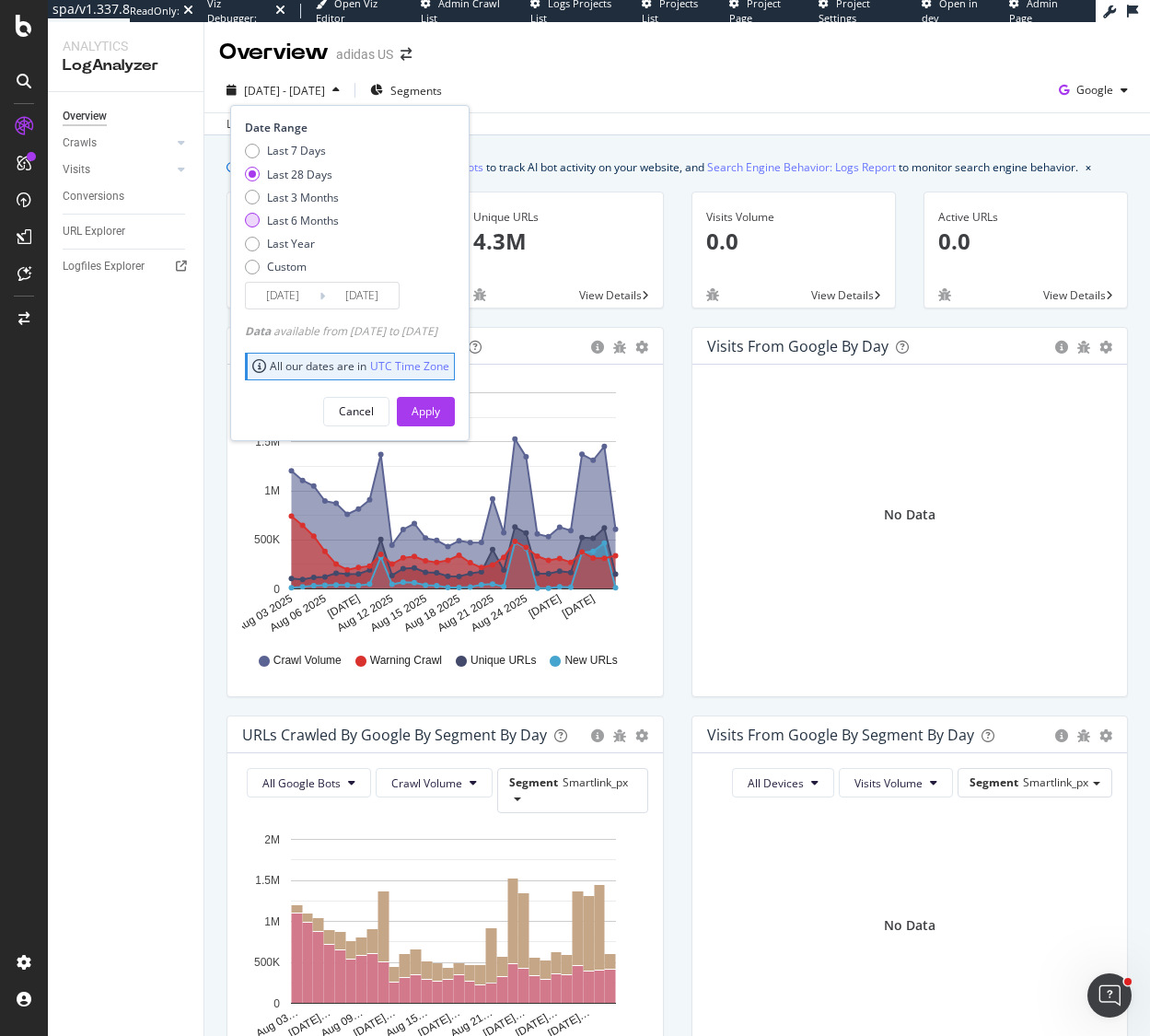
click at [253, 221] on div "Last 6 Months" at bounding box center [252, 220] width 15 height 15
type input "[DATE]"
click at [440, 414] on div "Apply" at bounding box center [425, 410] width 29 height 16
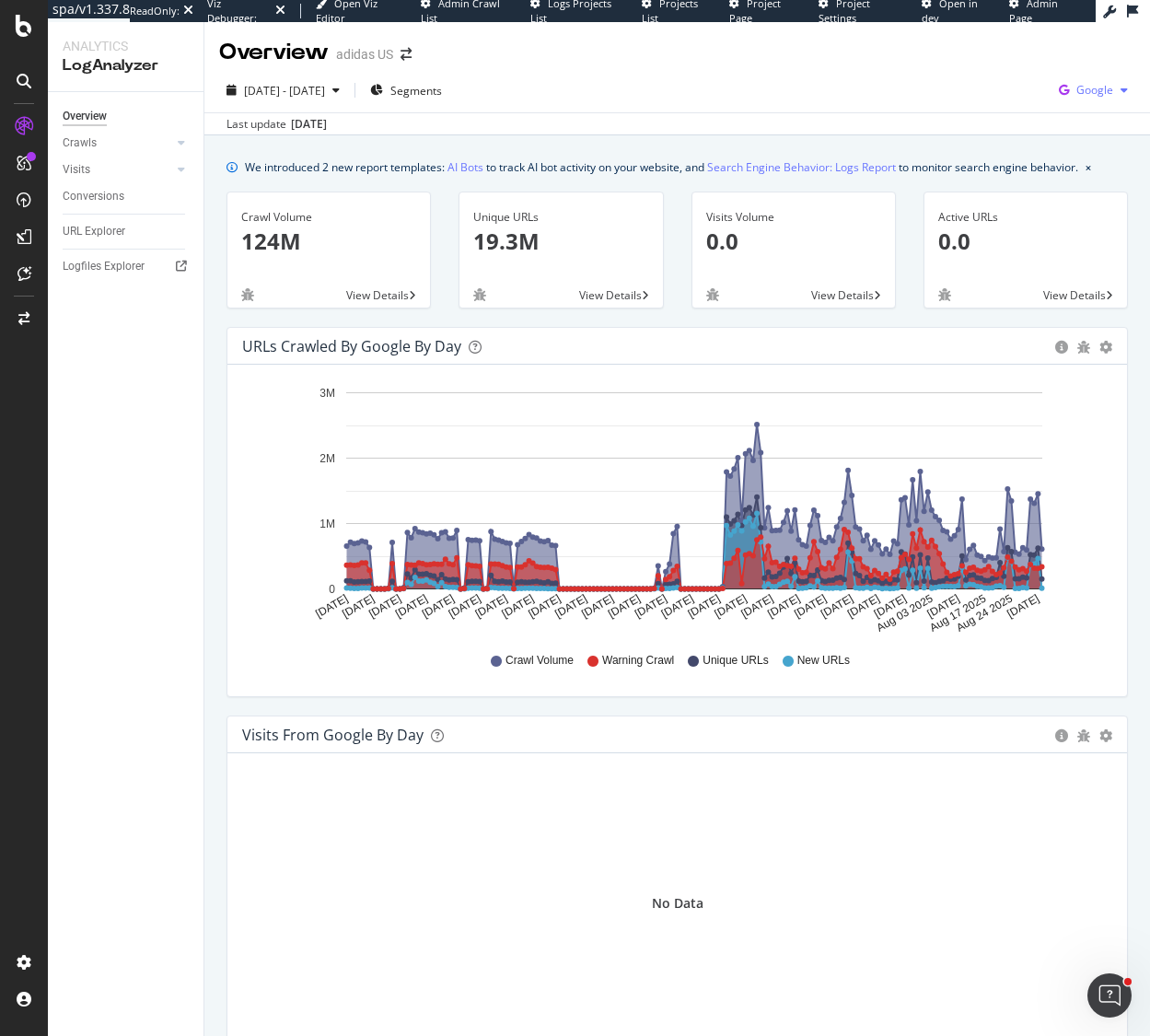
click at [1105, 91] on span "Google" at bounding box center [1094, 90] width 36 height 16
click at [989, 105] on span "OpenAI" at bounding box center [1002, 108] width 68 height 17
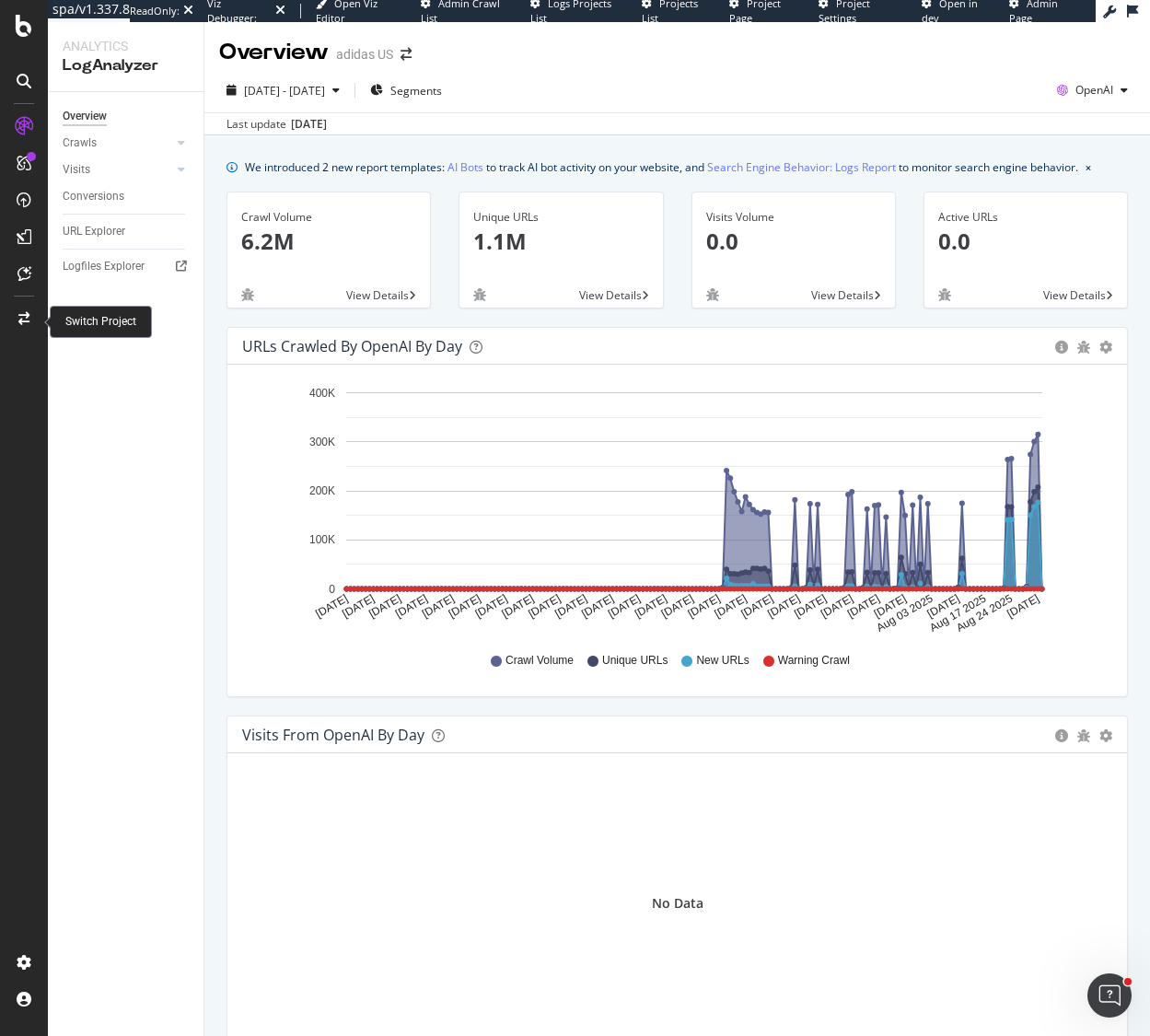
click at [32, 315] on div at bounding box center [23, 319] width 44 height 30
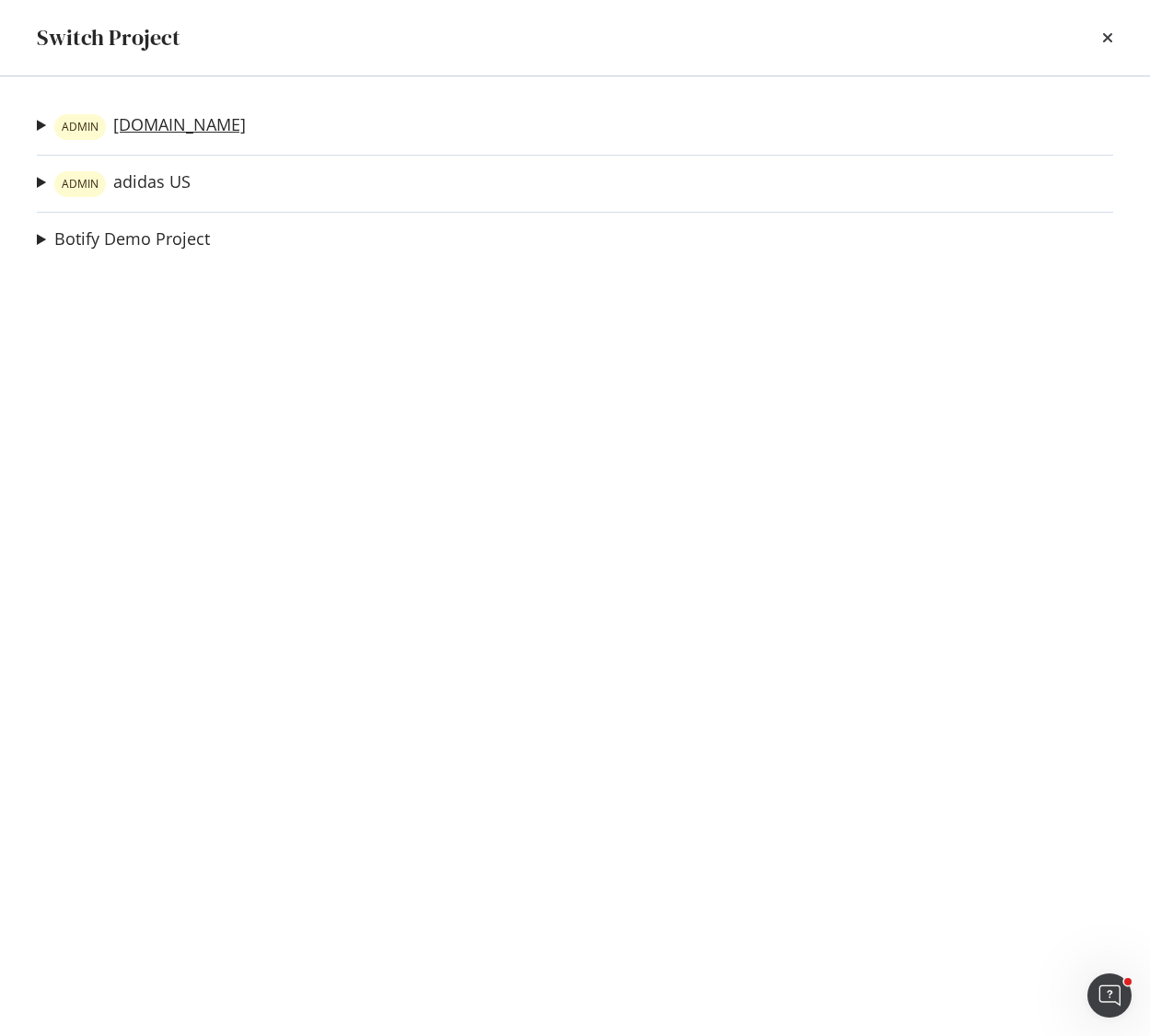
click at [161, 129] on link "ADMIN [DOMAIN_NAME]" at bounding box center [150, 127] width 192 height 26
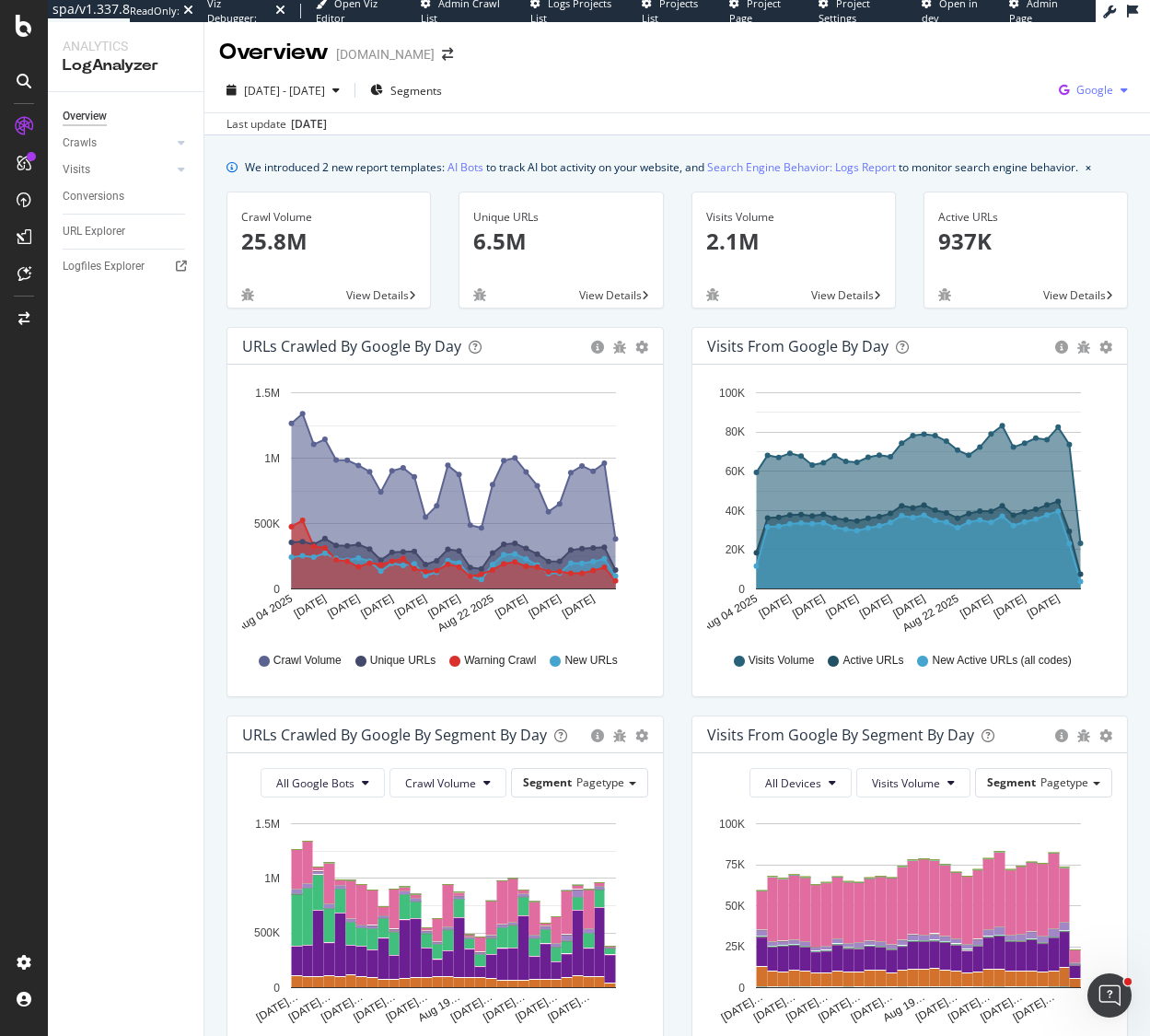
click at [1100, 94] on span "Google" at bounding box center [1094, 90] width 36 height 16
click at [994, 66] on span "Bing" at bounding box center [1002, 74] width 68 height 17
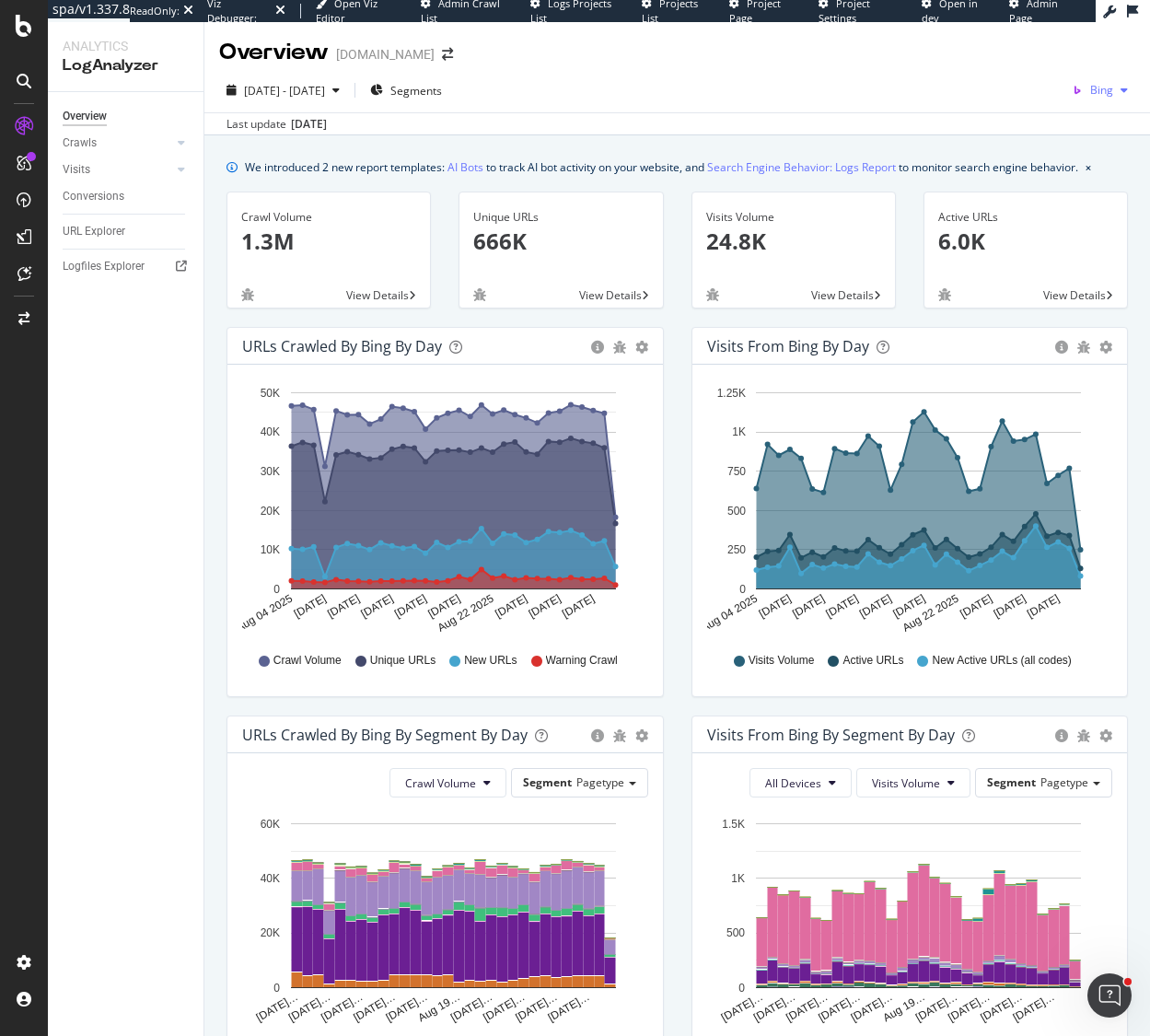
click at [1114, 89] on div "button" at bounding box center [1125, 91] width 22 height 11
click at [1012, 109] on span "OpenAI" at bounding box center [1015, 108] width 68 height 17
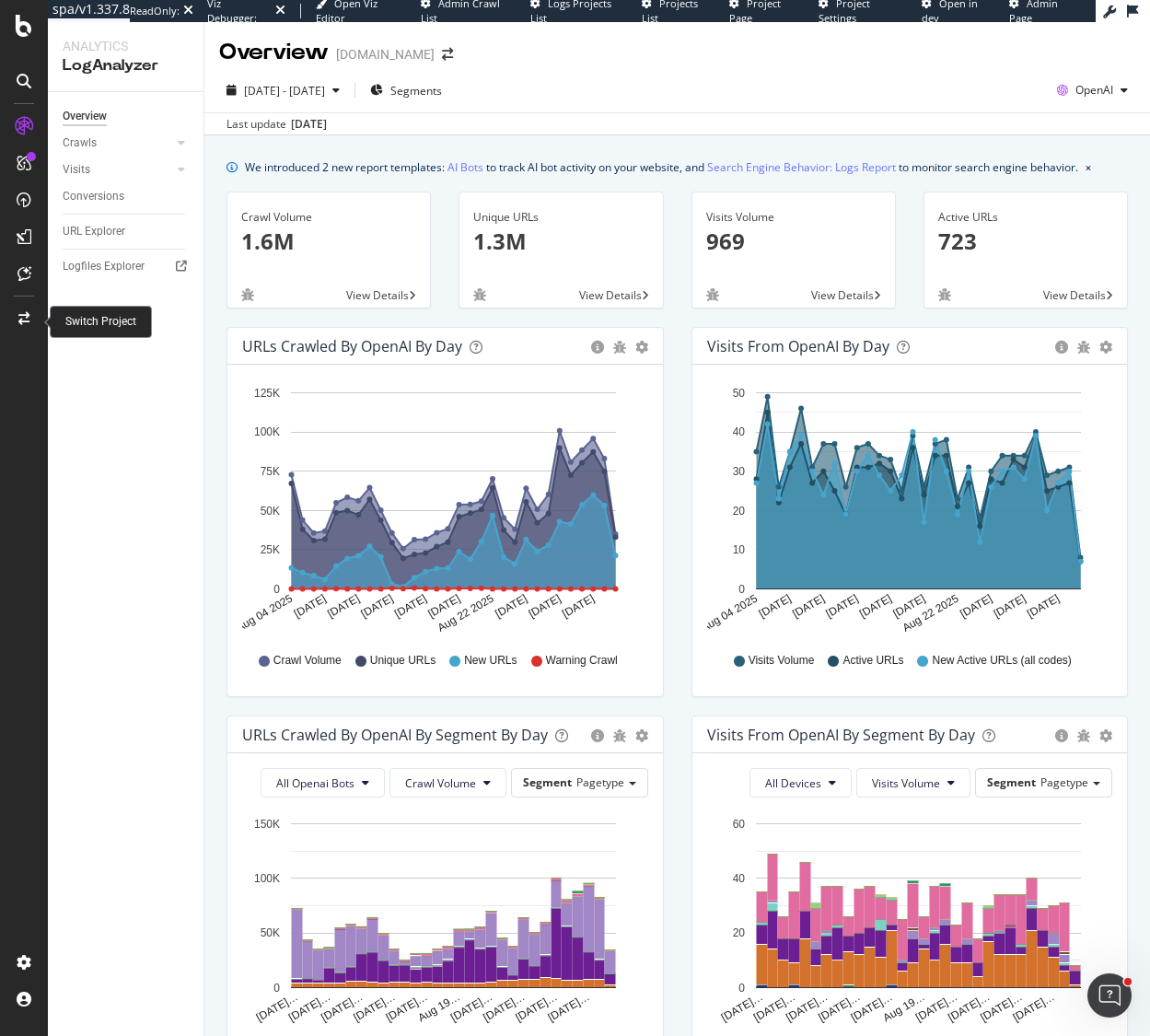
click at [20, 318] on icon at bounding box center [24, 319] width 11 height 13
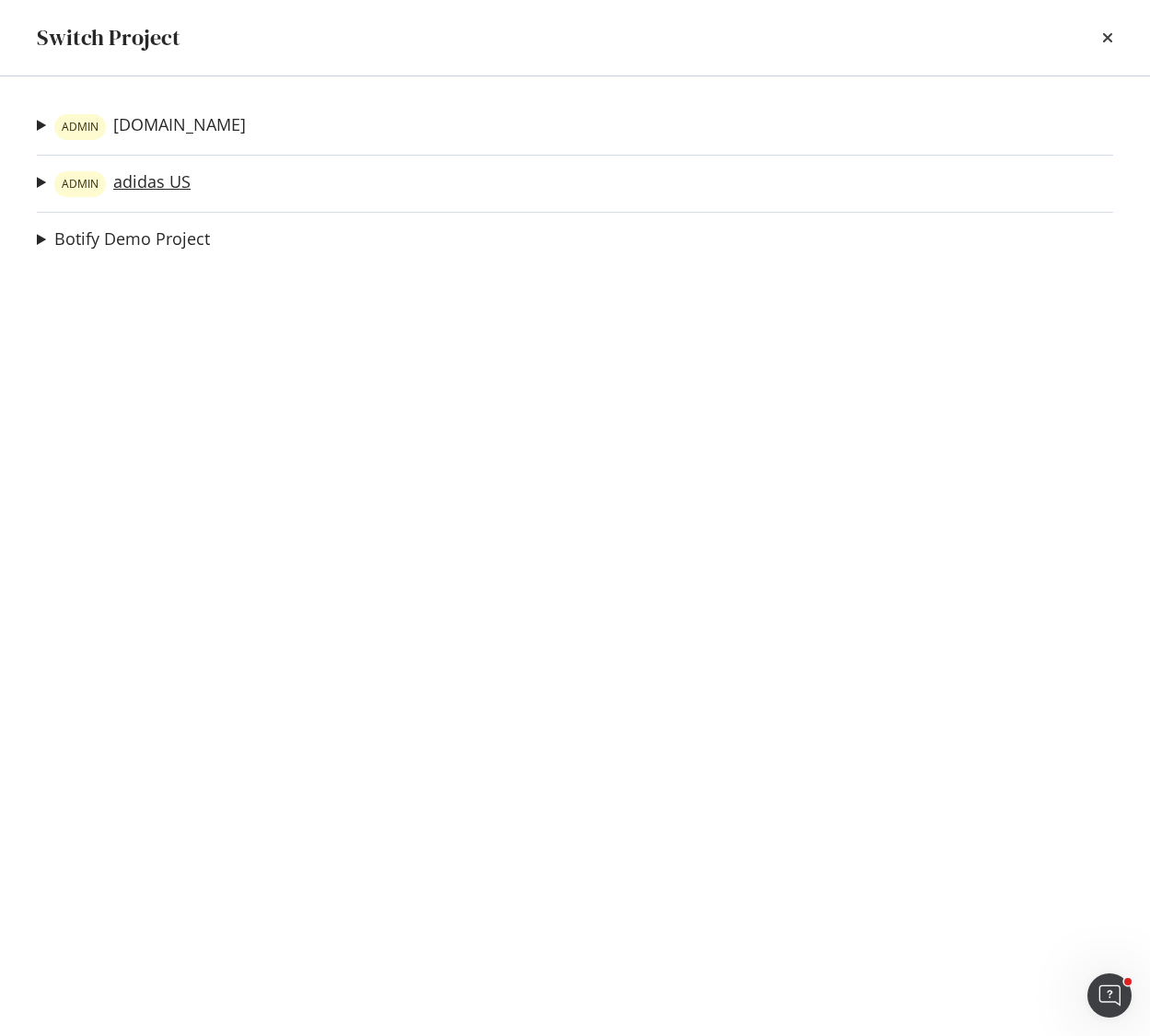
click at [161, 176] on link "ADMIN adidas US" at bounding box center [122, 184] width 137 height 26
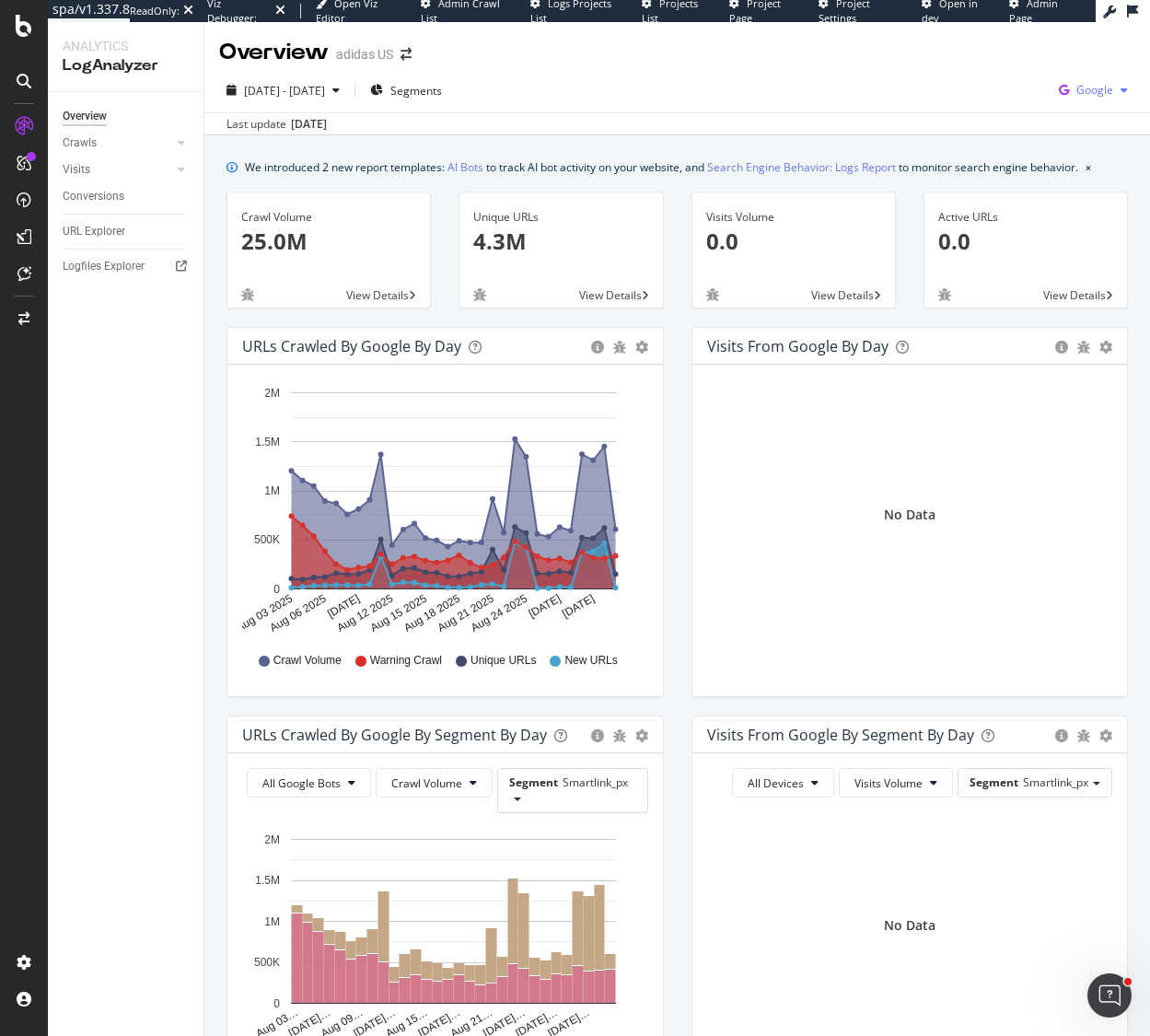
click at [1113, 89] on span "Google" at bounding box center [1094, 90] width 36 height 16
click at [997, 107] on span "OpenAI" at bounding box center [1002, 108] width 68 height 17
